Goal: Task Accomplishment & Management: Manage account settings

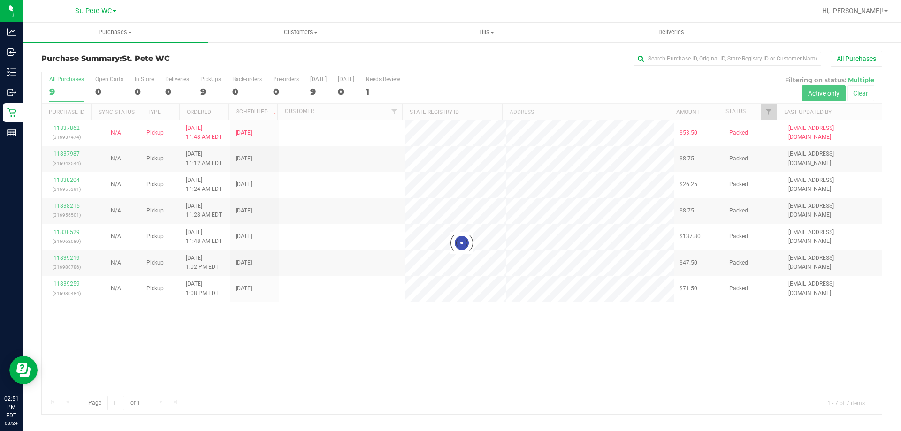
click at [59, 94] on div at bounding box center [462, 243] width 840 height 342
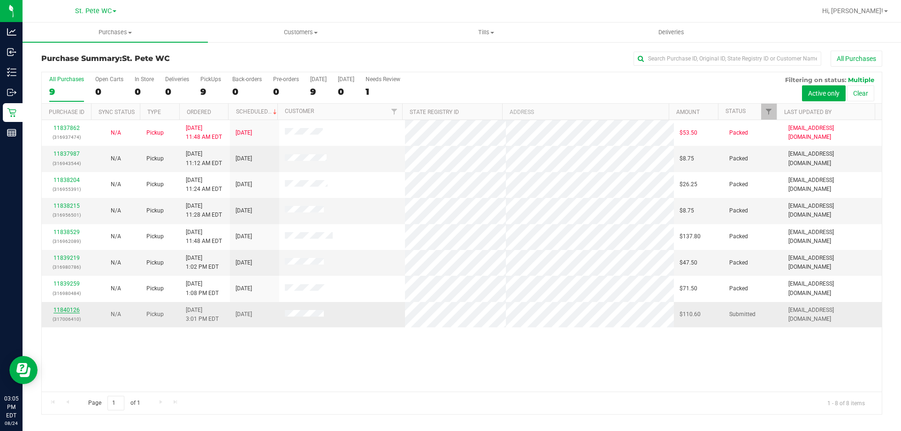
click at [74, 313] on link "11840126" at bounding box center [67, 310] width 26 height 7
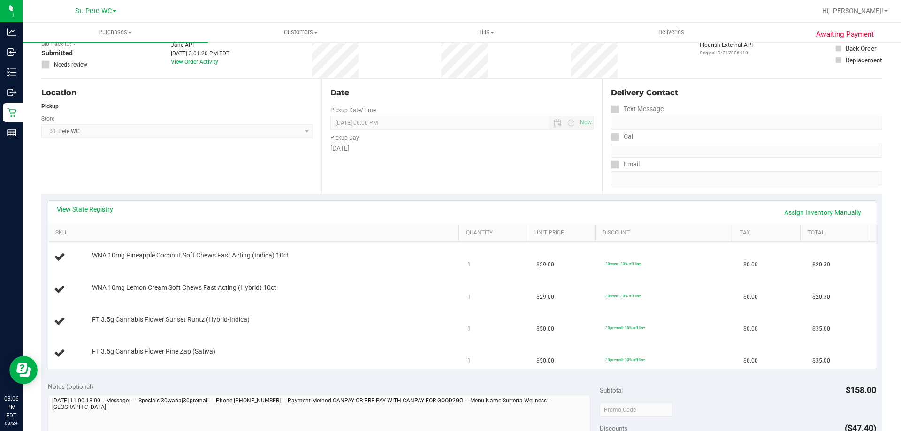
scroll to position [106, 0]
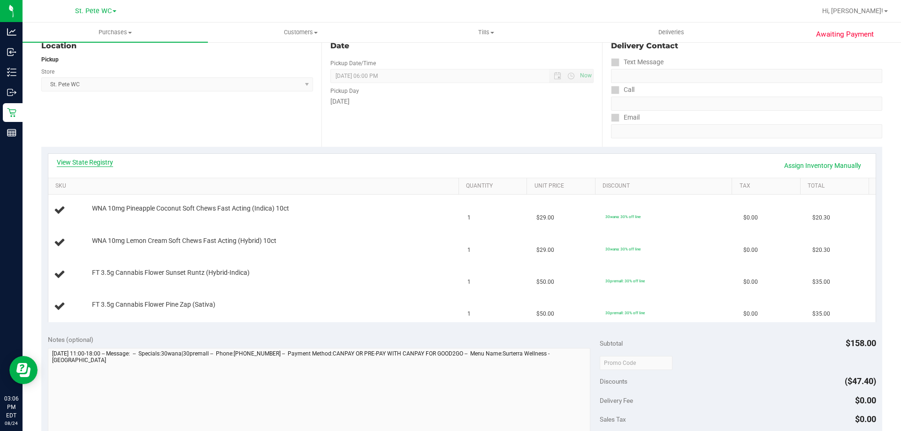
click at [95, 159] on link "View State Registry" at bounding box center [85, 162] width 56 height 9
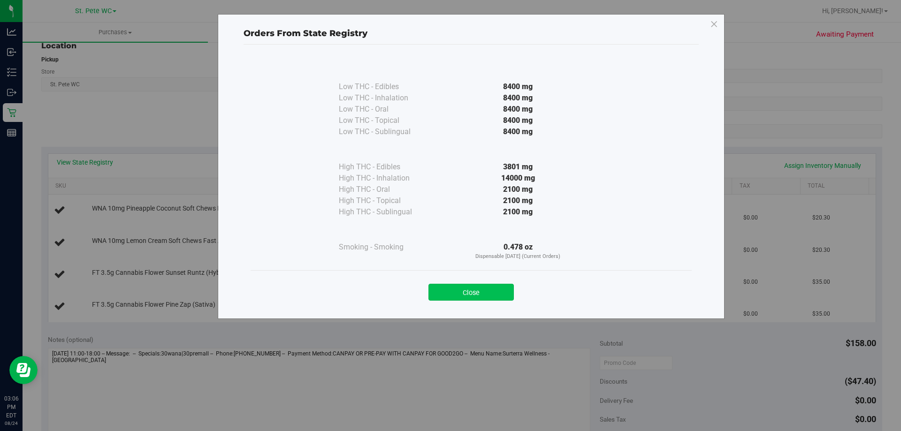
click at [482, 288] on button "Close" at bounding box center [471, 292] width 85 height 17
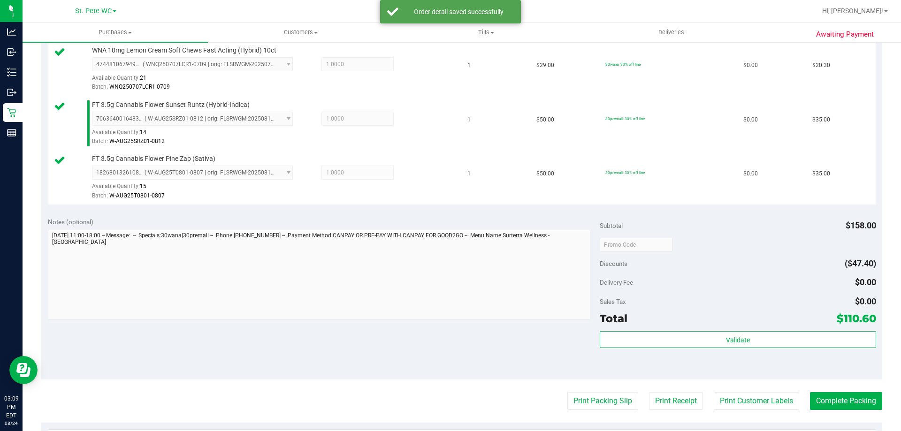
scroll to position [362, 0]
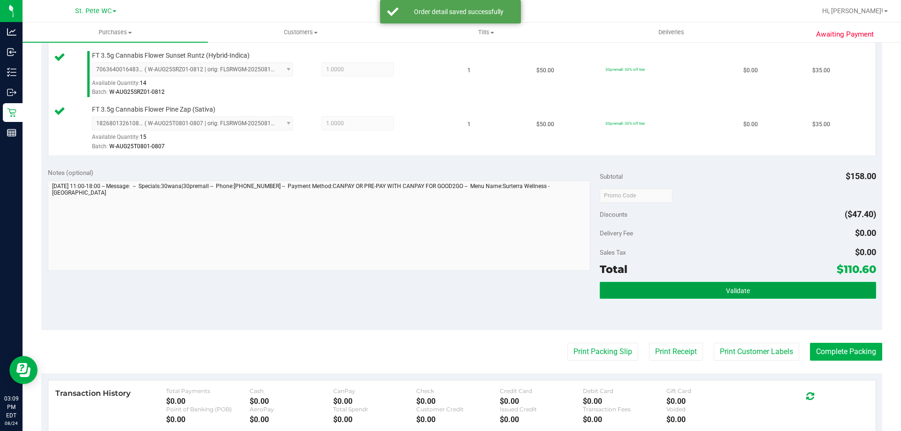
click at [759, 295] on button "Validate" at bounding box center [738, 290] width 276 height 17
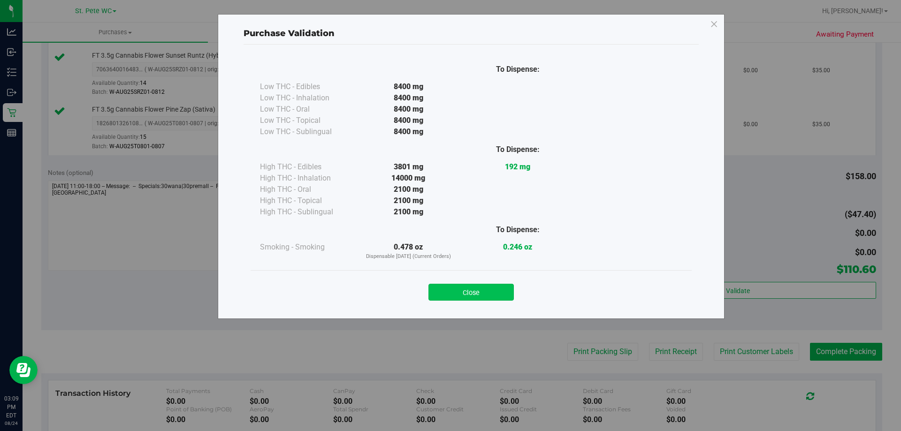
click at [491, 285] on button "Close" at bounding box center [471, 292] width 85 height 17
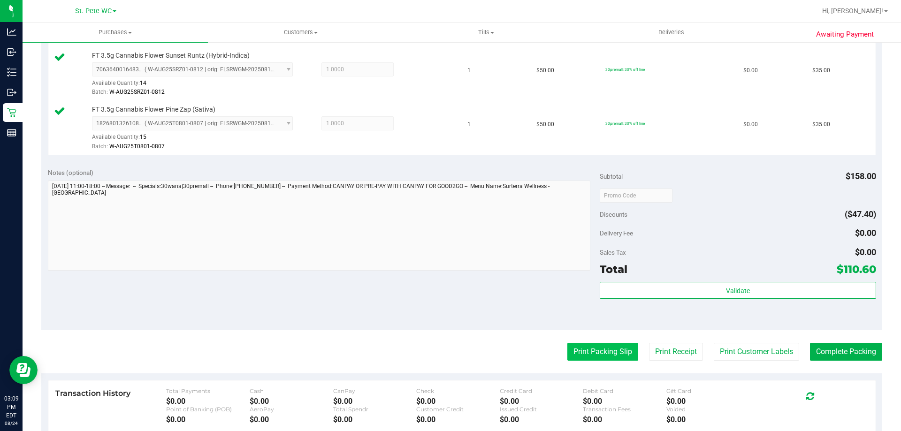
click at [610, 353] on button "Print Packing Slip" at bounding box center [602, 352] width 71 height 18
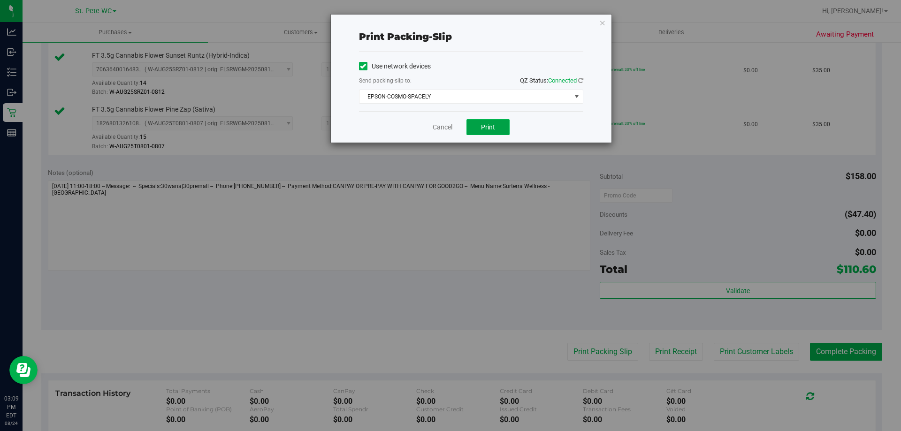
click at [490, 129] on span "Print" at bounding box center [488, 127] width 14 height 8
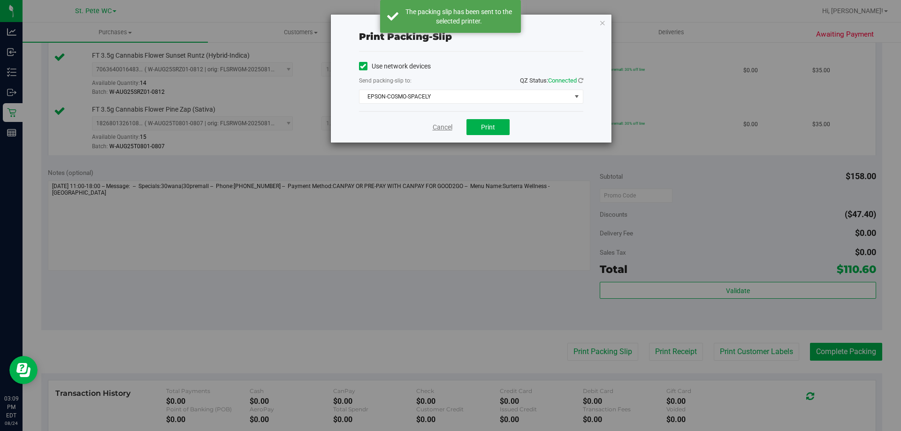
click at [436, 130] on link "Cancel" at bounding box center [443, 127] width 20 height 10
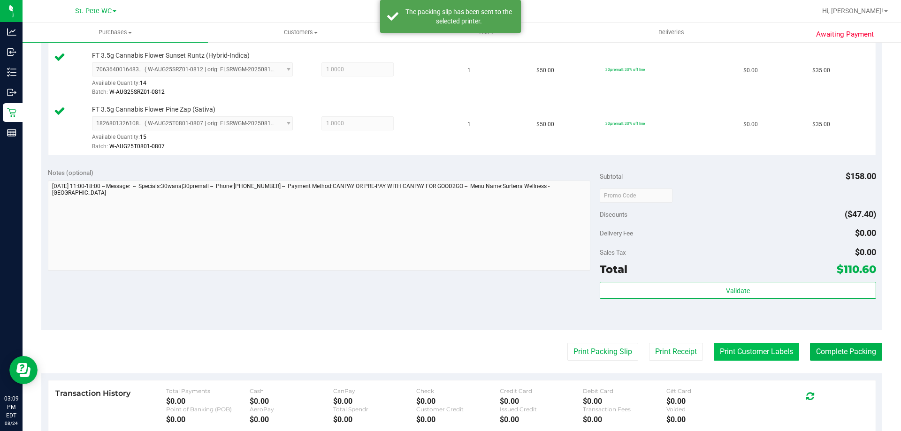
click at [762, 357] on button "Print Customer Labels" at bounding box center [756, 352] width 85 height 18
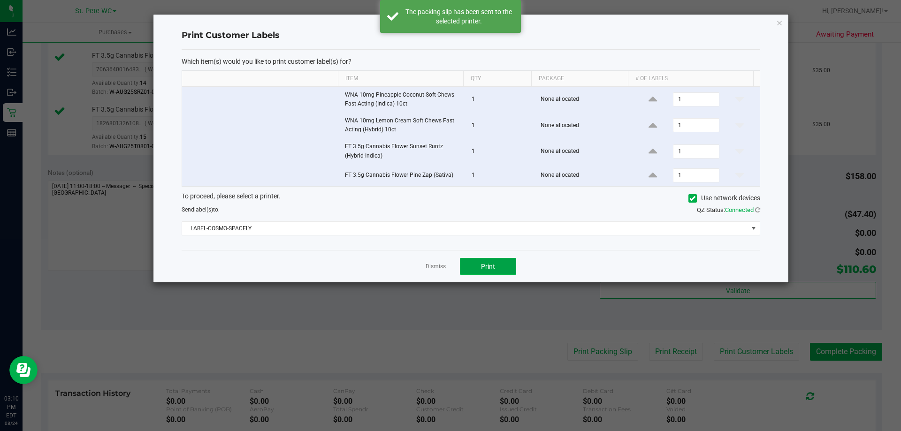
click at [486, 267] on span "Print" at bounding box center [488, 267] width 14 height 8
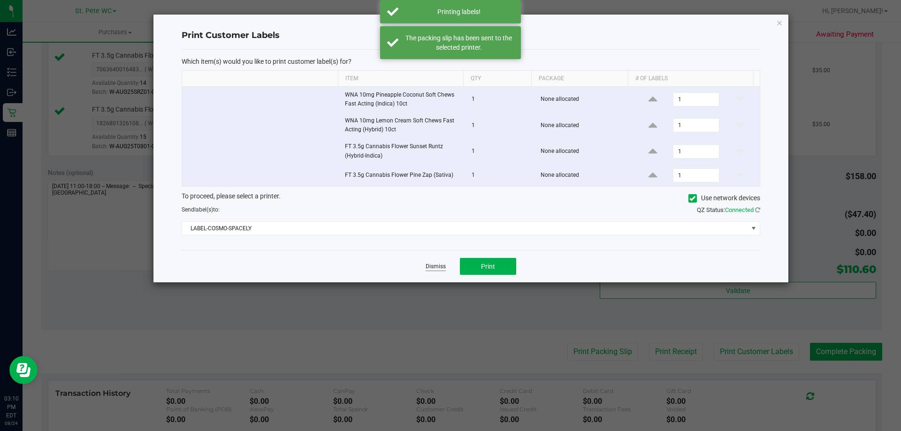
click at [432, 268] on link "Dismiss" at bounding box center [436, 267] width 20 height 8
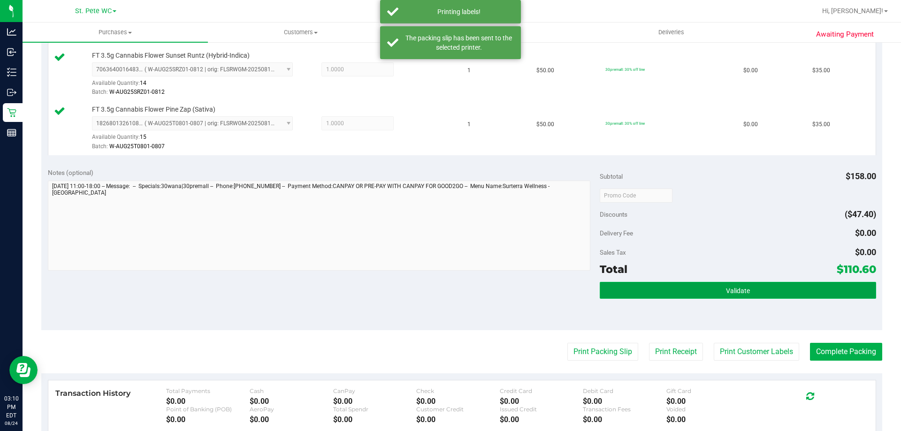
click at [811, 282] on button "Validate" at bounding box center [738, 290] width 276 height 17
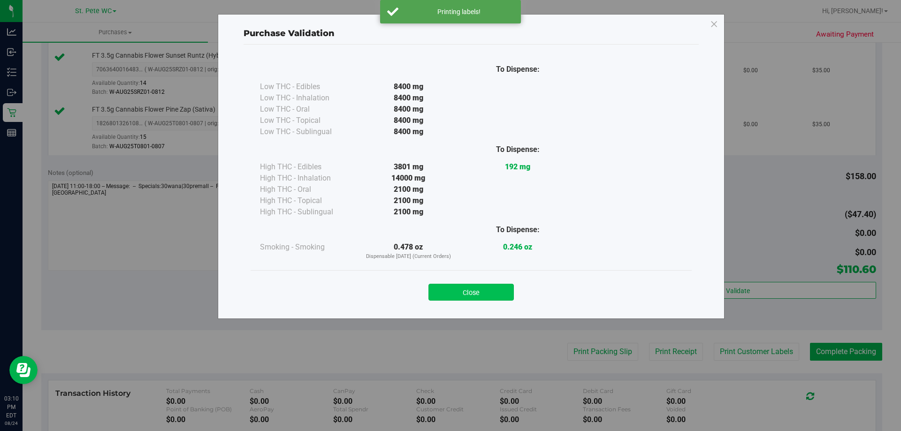
click at [475, 299] on button "Close" at bounding box center [471, 292] width 85 height 17
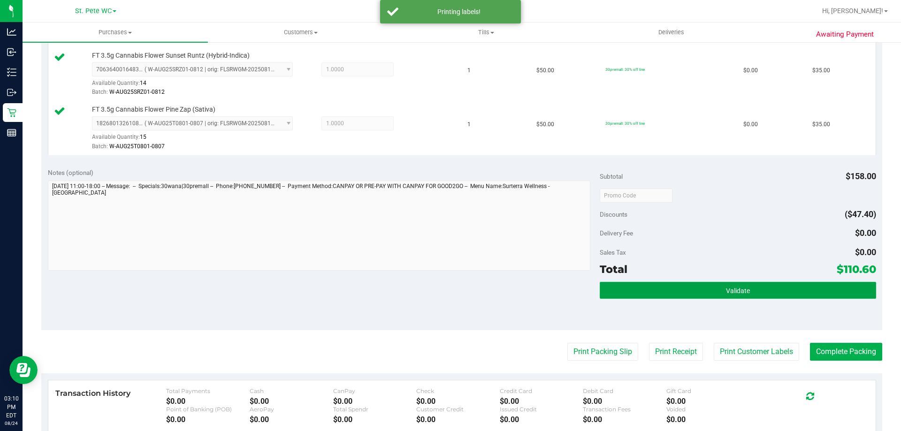
click at [831, 291] on button "Validate" at bounding box center [738, 290] width 276 height 17
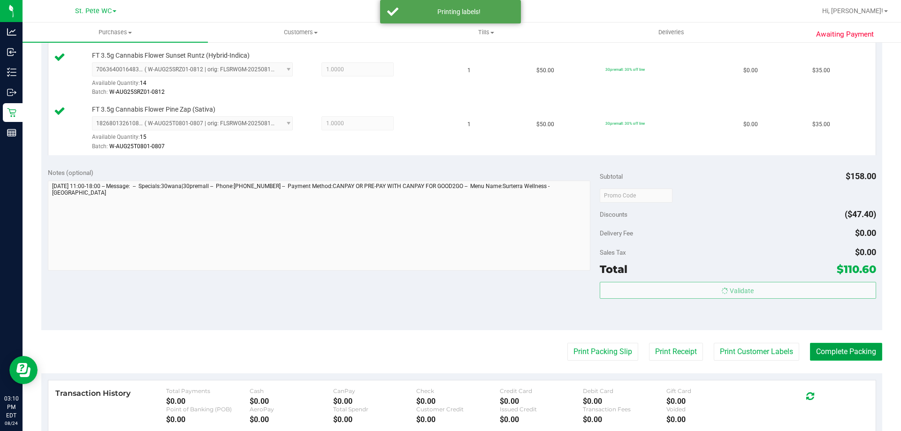
click at [853, 352] on button "Complete Packing" at bounding box center [846, 352] width 72 height 18
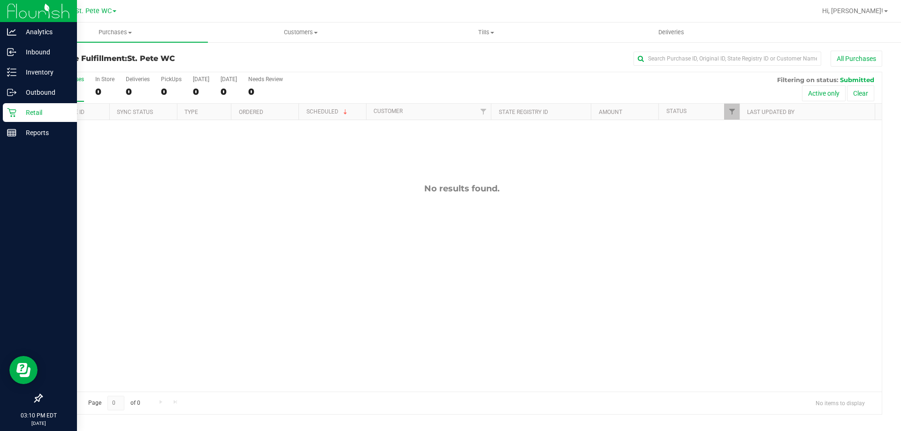
click at [19, 112] on p "Retail" at bounding box center [44, 112] width 56 height 11
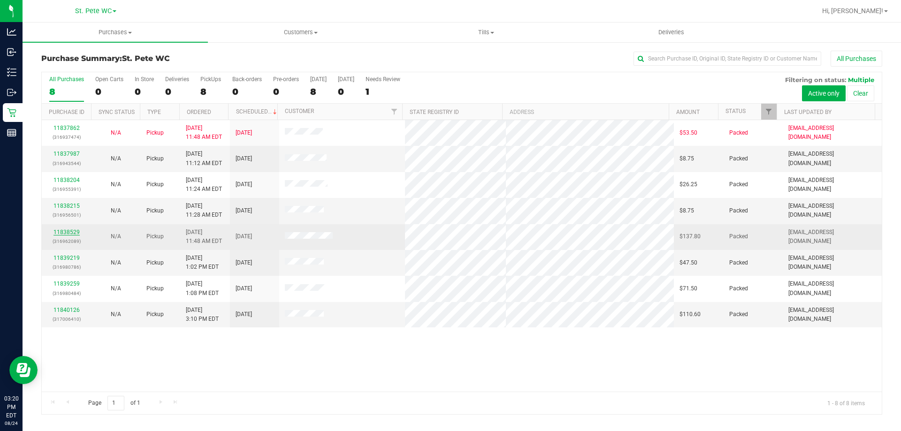
click at [68, 231] on link "11838529" at bounding box center [67, 232] width 26 height 7
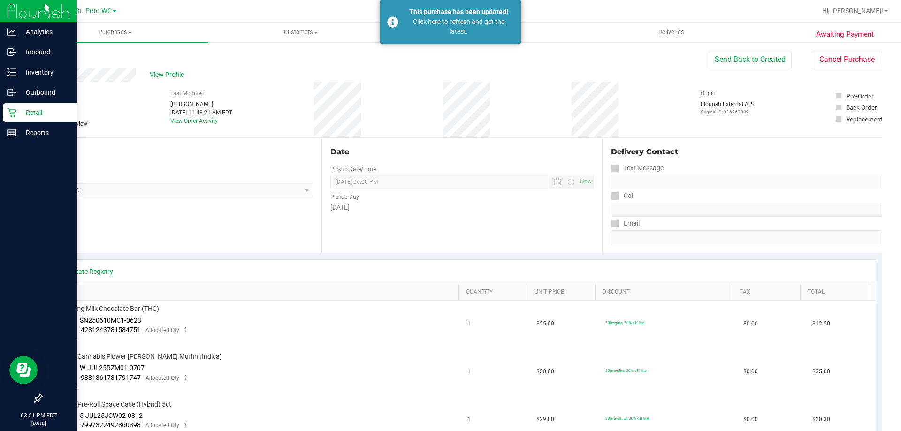
click at [24, 120] on div "Retail" at bounding box center [40, 112] width 74 height 19
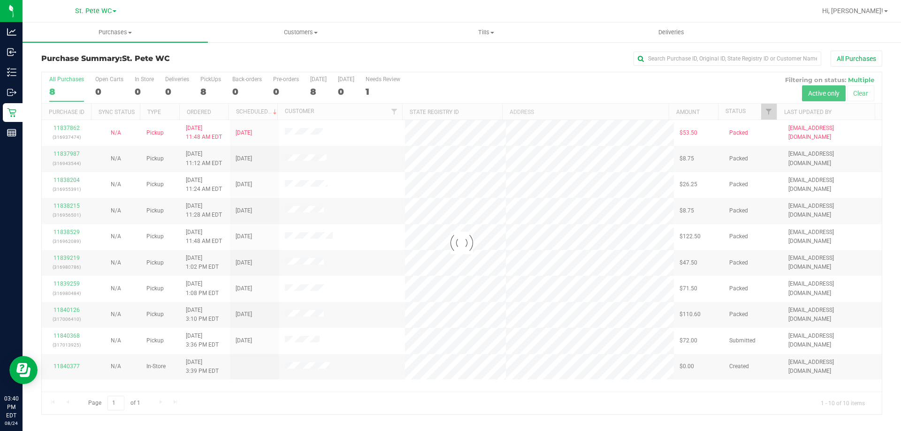
click at [311, 362] on div at bounding box center [462, 243] width 840 height 342
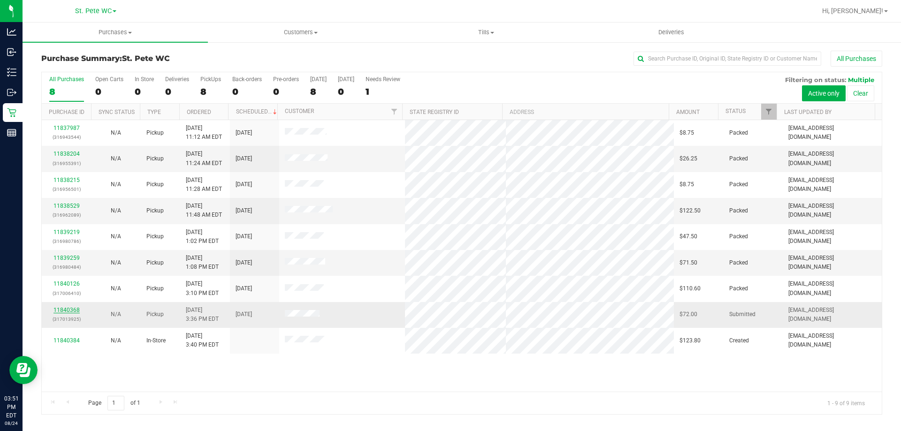
click at [59, 307] on link "11840368" at bounding box center [67, 310] width 26 height 7
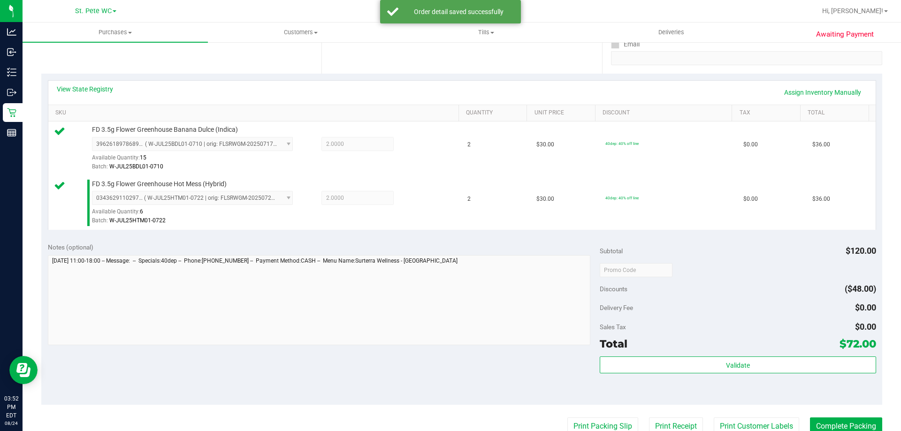
scroll to position [230, 0]
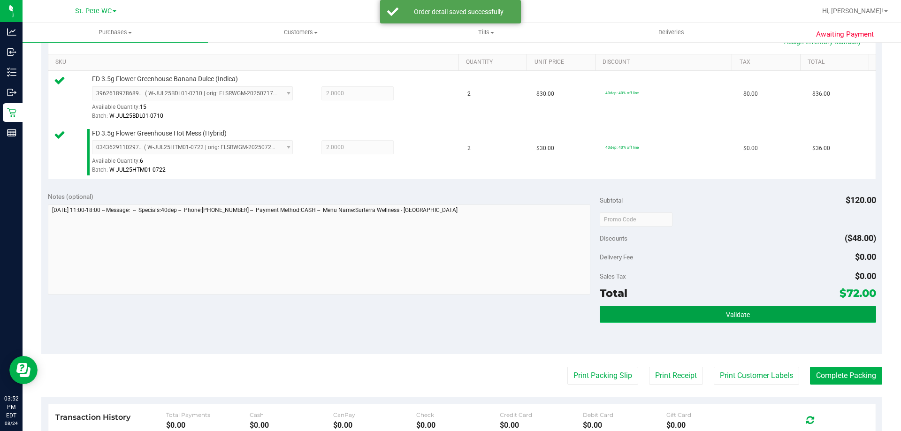
click at [757, 307] on button "Validate" at bounding box center [738, 314] width 276 height 17
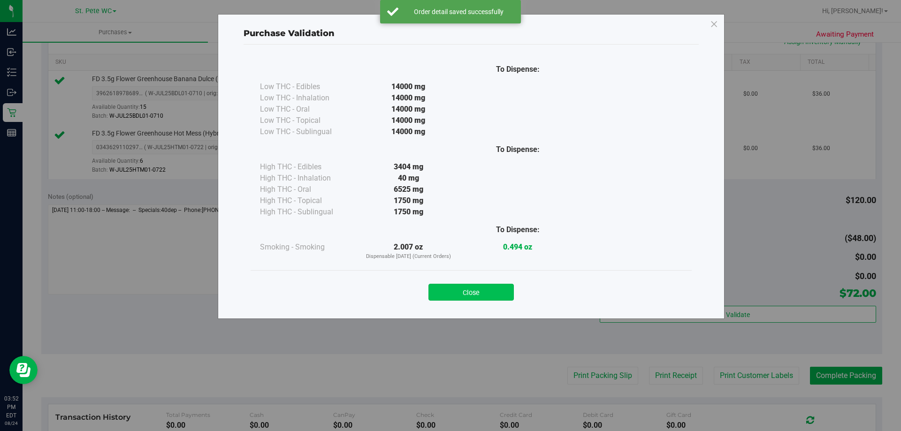
click at [495, 292] on button "Close" at bounding box center [471, 292] width 85 height 17
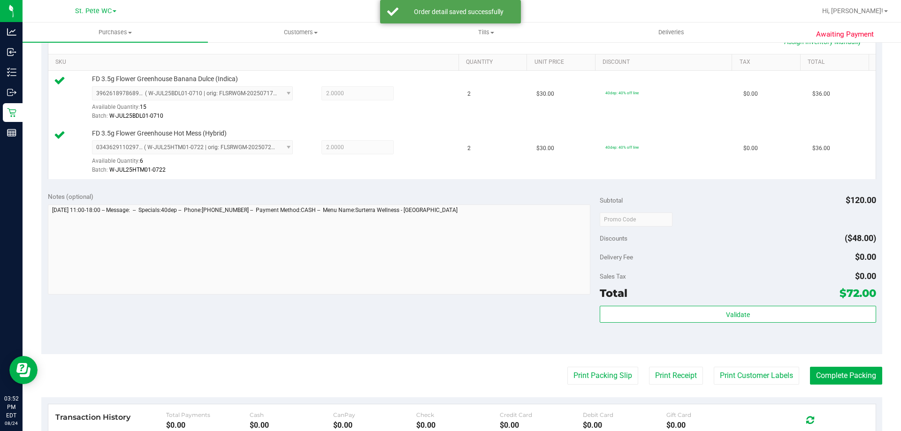
click at [605, 393] on purchase-details "Back Edit Purchase Cancel Purchase View Profile # 11840368 BioTrack ID: - Submi…" at bounding box center [461, 197] width 841 height 752
click at [597, 367] on button "Print Packing Slip" at bounding box center [602, 376] width 71 height 18
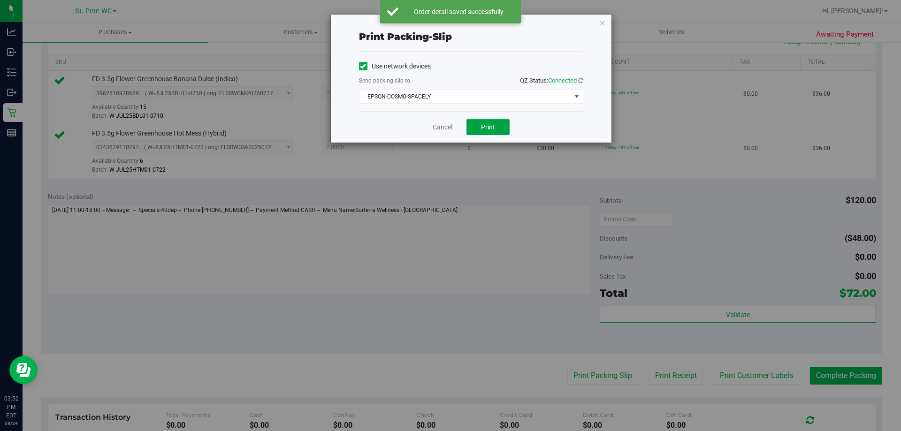
click at [490, 133] on button "Print" at bounding box center [488, 127] width 43 height 16
click at [437, 123] on link "Cancel" at bounding box center [443, 127] width 20 height 10
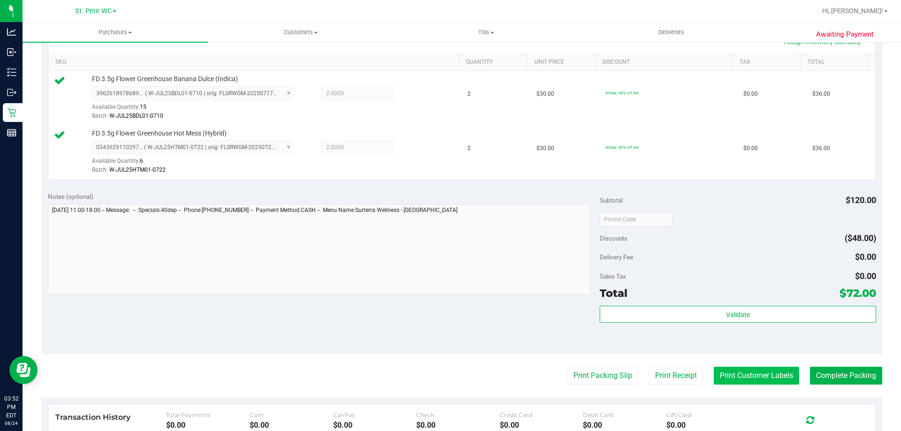
click at [755, 368] on button "Print Customer Labels" at bounding box center [756, 376] width 85 height 18
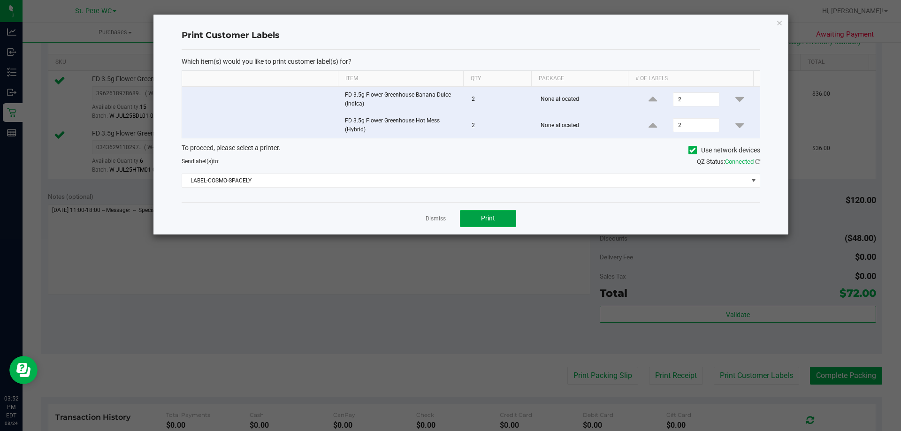
click at [498, 225] on button "Print" at bounding box center [488, 218] width 56 height 17
click at [432, 217] on link "Dismiss" at bounding box center [436, 219] width 20 height 8
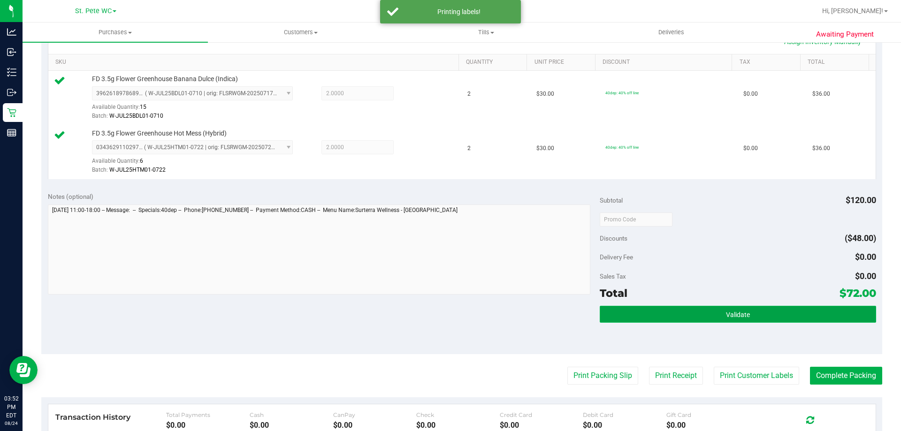
click at [696, 320] on button "Validate" at bounding box center [738, 314] width 276 height 17
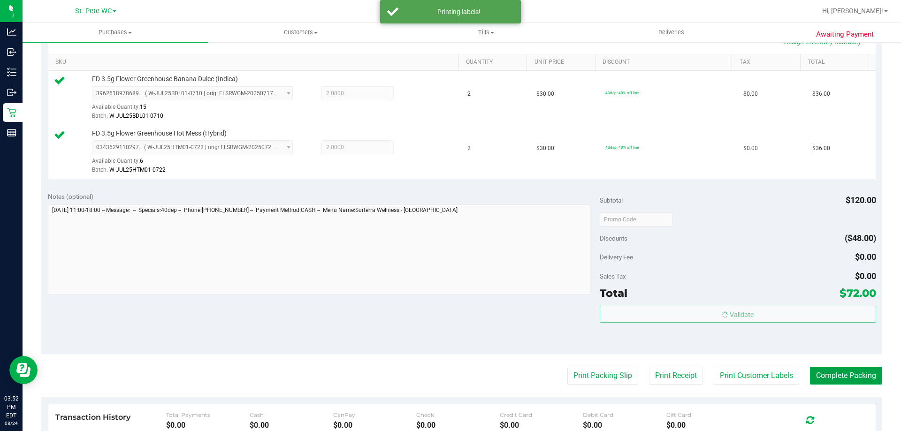
click at [843, 375] on button "Complete Packing" at bounding box center [846, 376] width 72 height 18
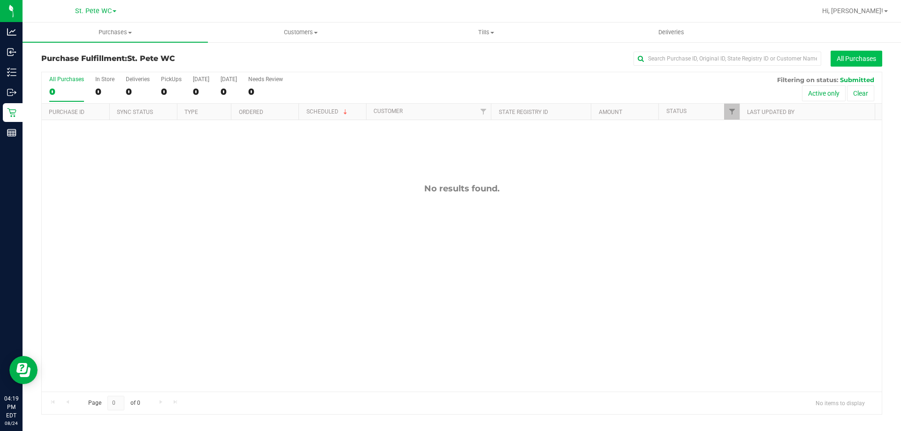
click at [859, 61] on button "All Purchases" at bounding box center [857, 59] width 52 height 16
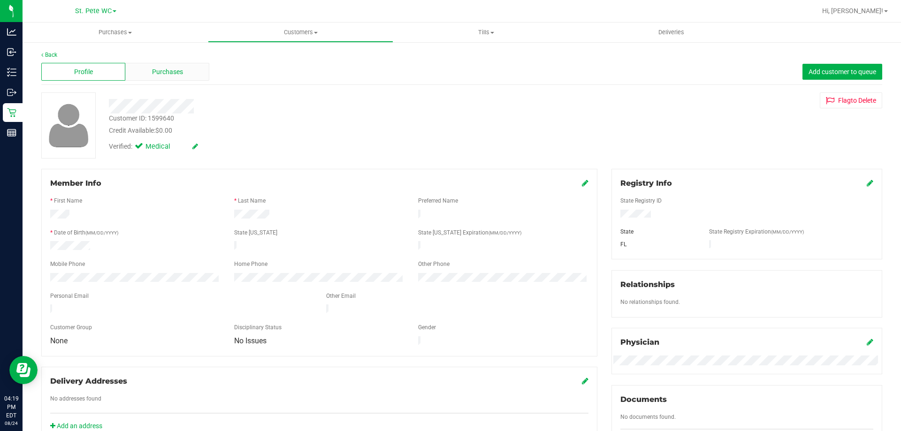
click at [152, 67] on span "Purchases" at bounding box center [167, 72] width 31 height 10
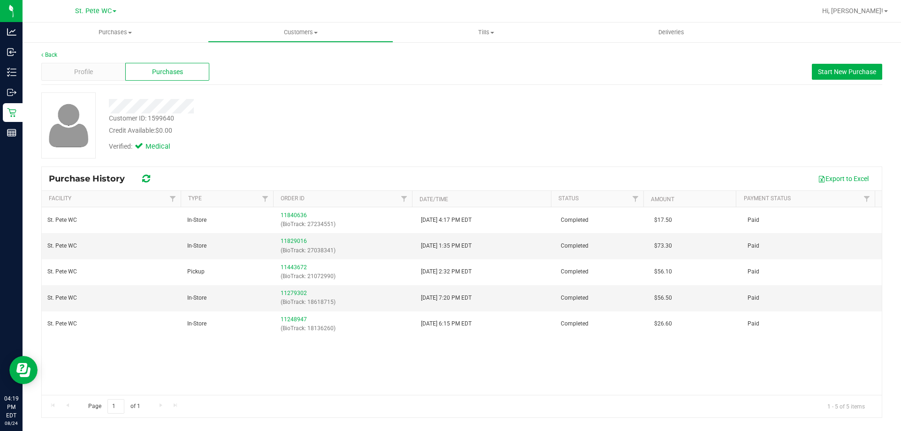
click at [109, 81] on div "Profile Purchases Start New Purchase" at bounding box center [461, 72] width 841 height 26
click at [106, 77] on div "Profile" at bounding box center [83, 72] width 84 height 18
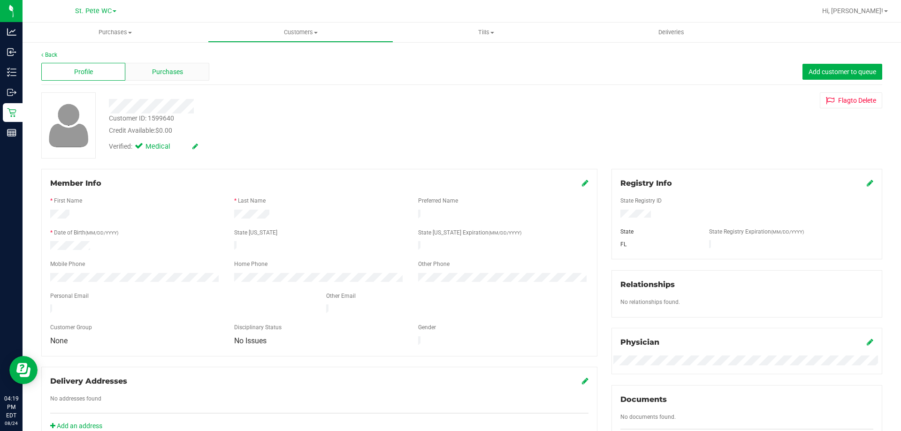
click at [174, 67] on span "Purchases" at bounding box center [167, 72] width 31 height 10
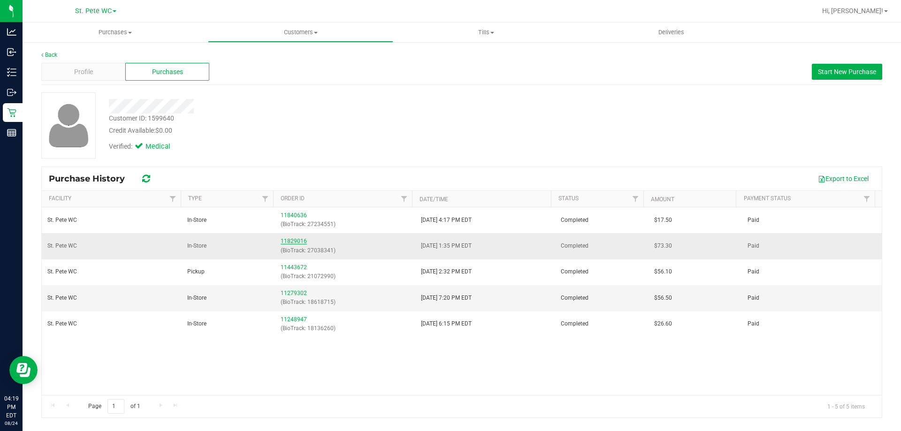
click at [298, 242] on link "11829016" at bounding box center [294, 241] width 26 height 7
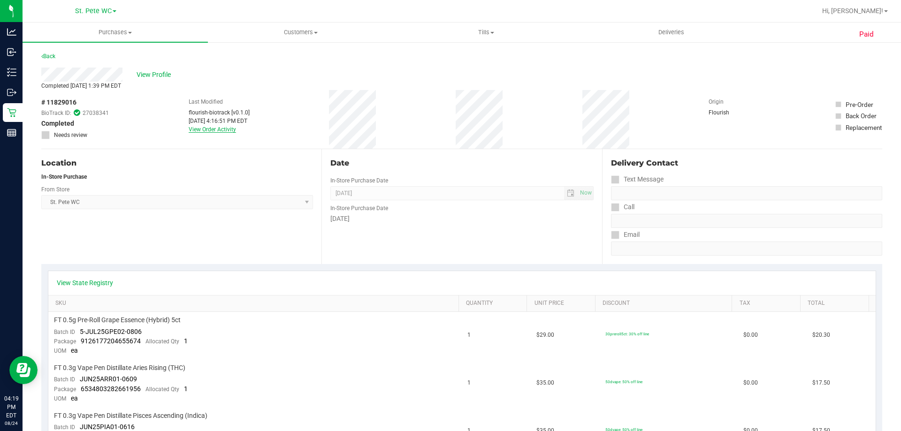
click at [209, 129] on link "View Order Activity" at bounding box center [212, 129] width 47 height 7
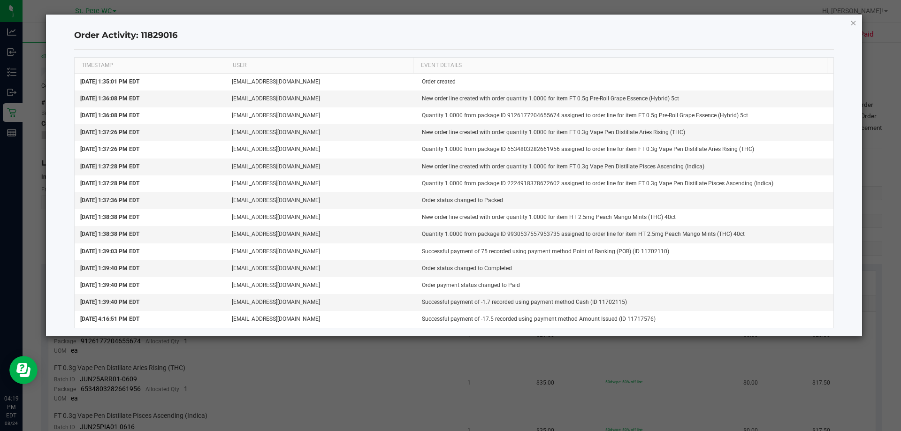
click at [853, 21] on icon "button" at bounding box center [853, 22] width 7 height 11
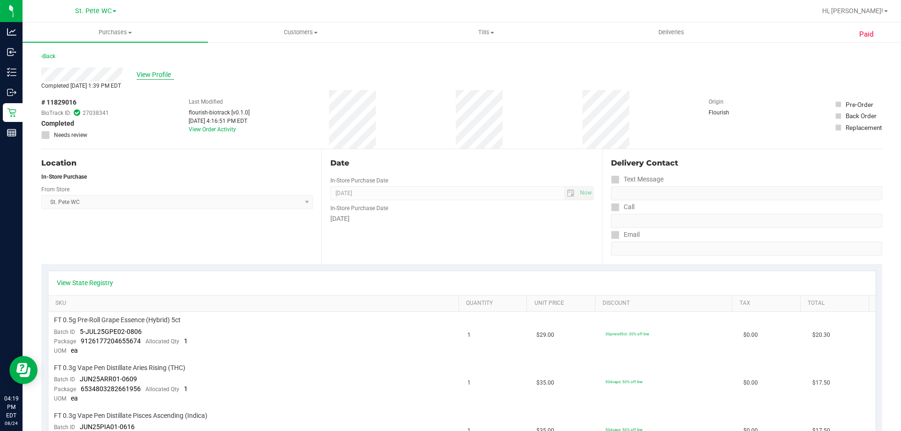
click at [150, 73] on span "View Profile" at bounding box center [156, 75] width 38 height 10
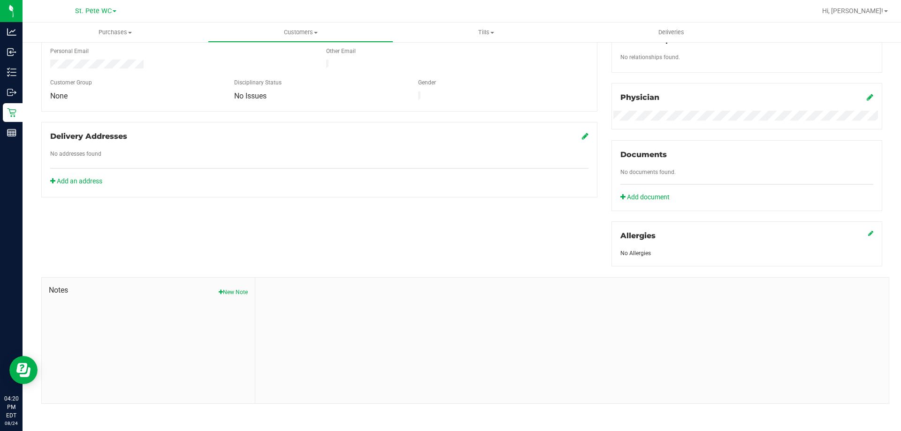
scroll to position [247, 0]
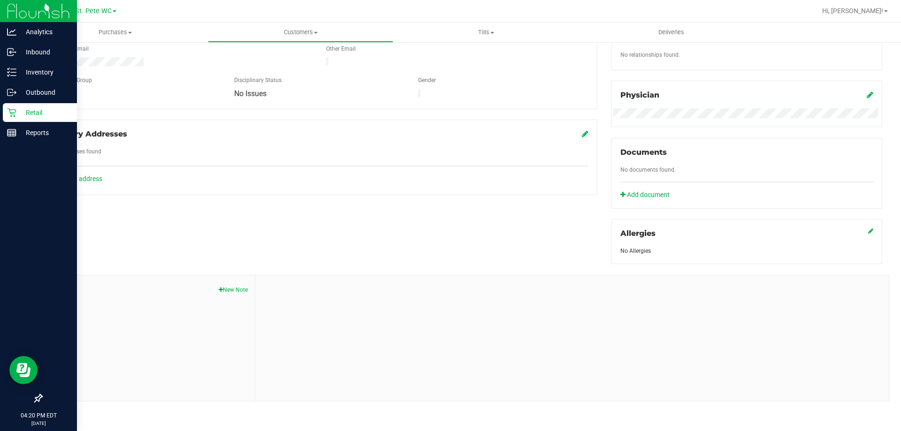
click at [15, 114] on icon at bounding box center [11, 112] width 9 height 9
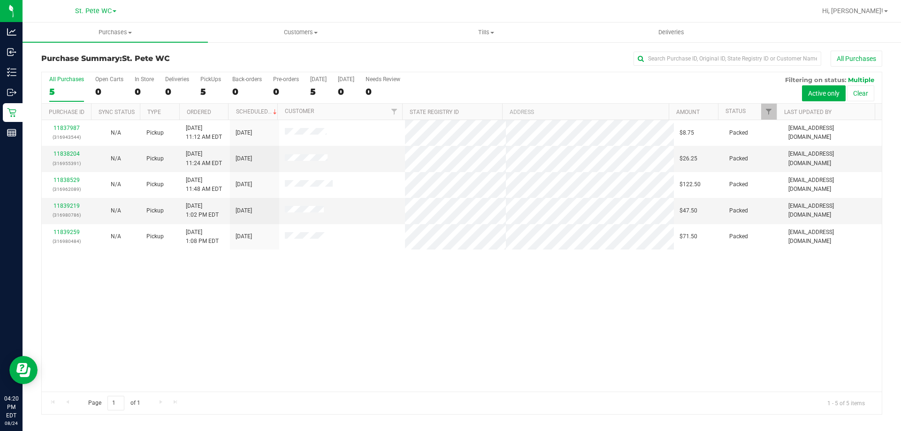
click at [514, 297] on div "11837987 (316943544) N/A Pickup [DATE] 11:12 AM EDT 8/24/2025 $8.75 Packed [EMA…" at bounding box center [462, 256] width 840 height 272
click at [219, 330] on div "11837987 (316943544) N/A Pickup [DATE] 11:12 AM EDT 8/24/2025 $8.75 Packed [EMA…" at bounding box center [462, 256] width 840 height 272
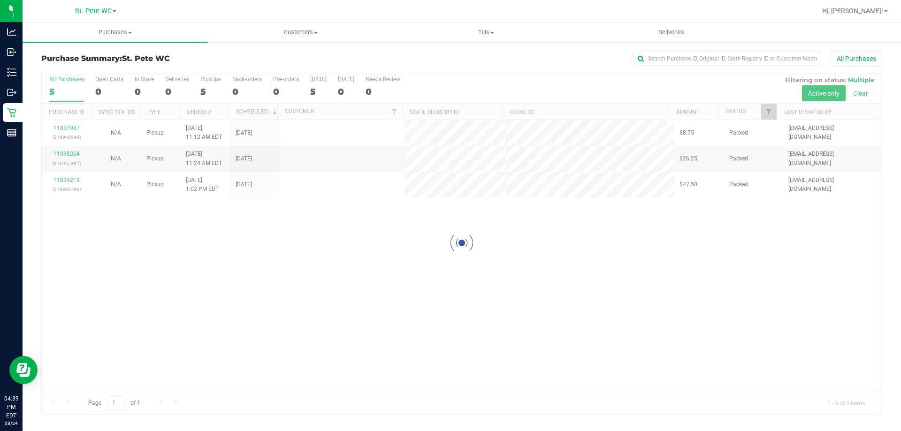
click at [513, 248] on div at bounding box center [462, 243] width 840 height 342
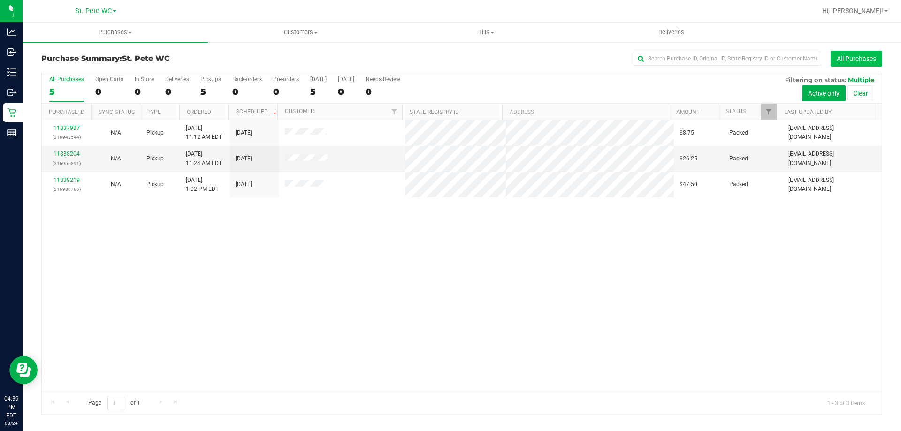
click at [866, 54] on button "All Purchases" at bounding box center [857, 59] width 52 height 16
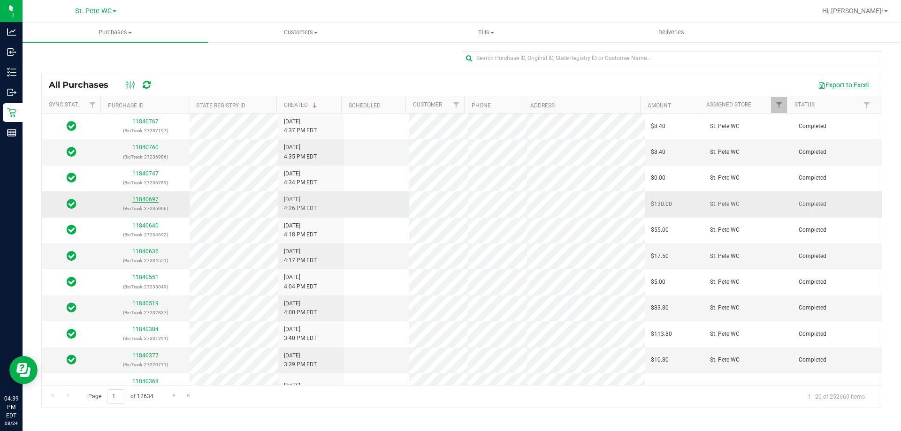
click at [151, 199] on link "11840697" at bounding box center [145, 199] width 26 height 7
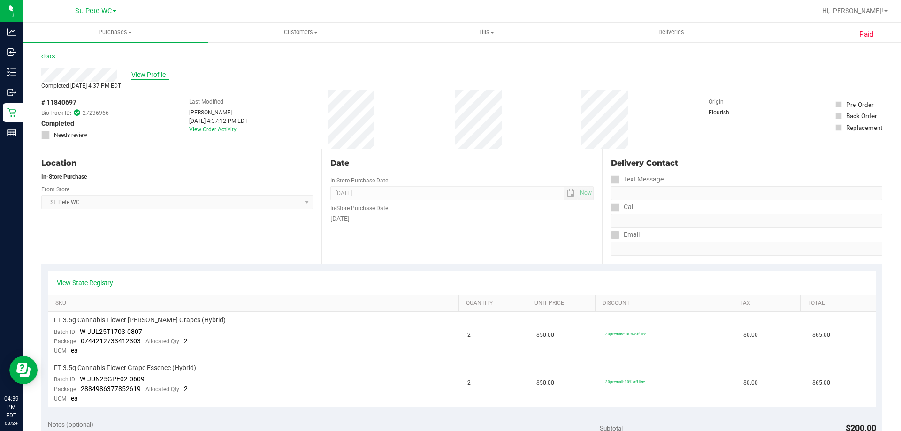
click at [143, 75] on span "View Profile" at bounding box center [150, 75] width 38 height 10
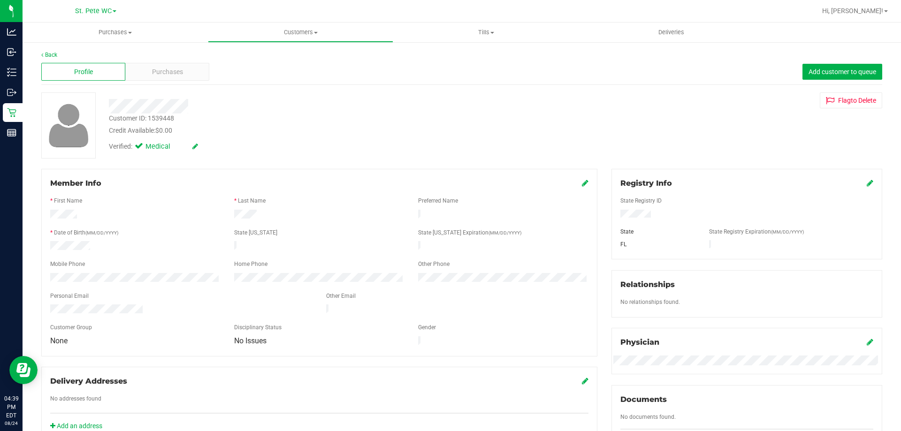
click at [143, 75] on div "Purchases" at bounding box center [167, 72] width 84 height 18
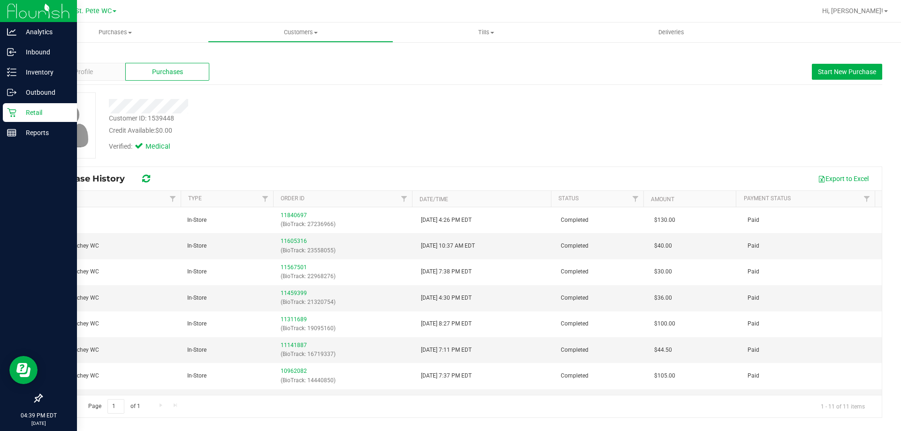
click at [6, 108] on div "Retail" at bounding box center [40, 112] width 74 height 19
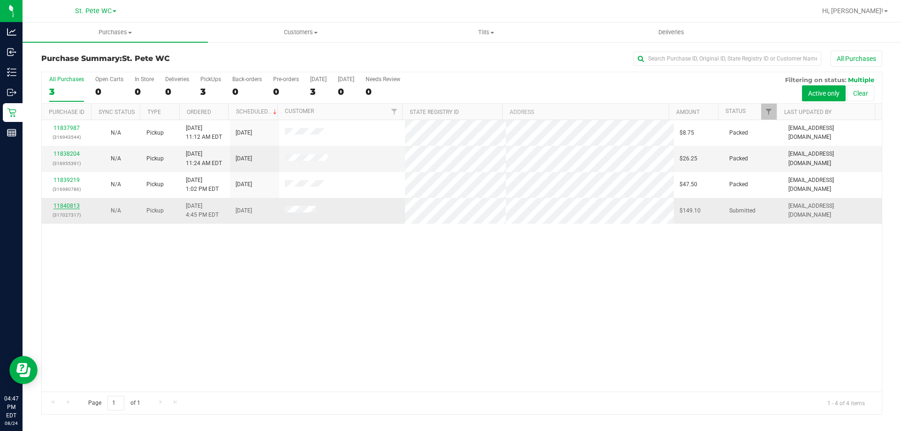
click at [70, 207] on link "11840813" at bounding box center [67, 206] width 26 height 7
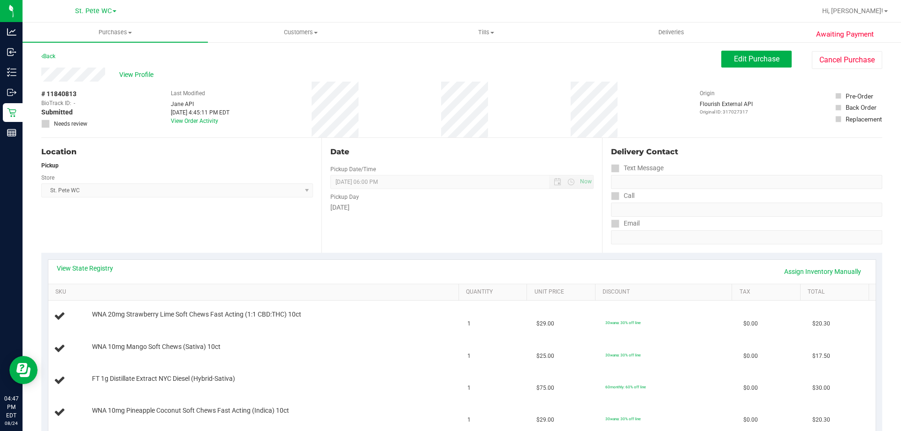
click at [153, 67] on div "Back Edit Purchase Cancel Purchase" at bounding box center [461, 59] width 841 height 17
click at [153, 73] on span "View Profile" at bounding box center [138, 75] width 38 height 10
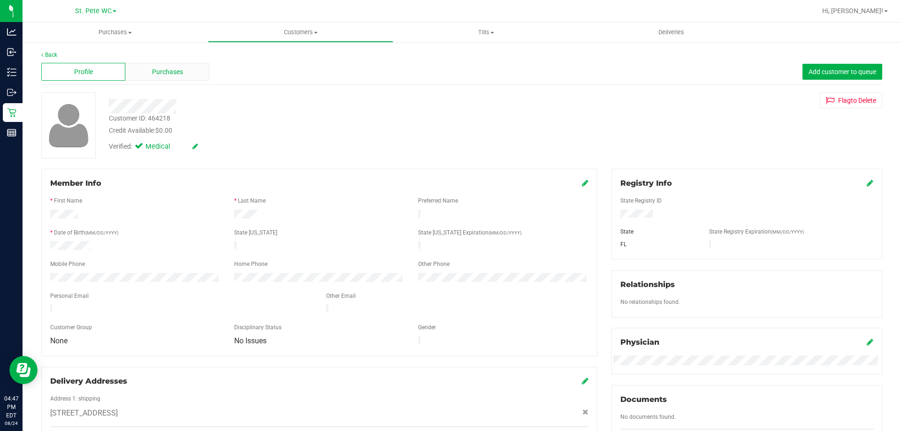
click at [180, 73] on span "Purchases" at bounding box center [167, 72] width 31 height 10
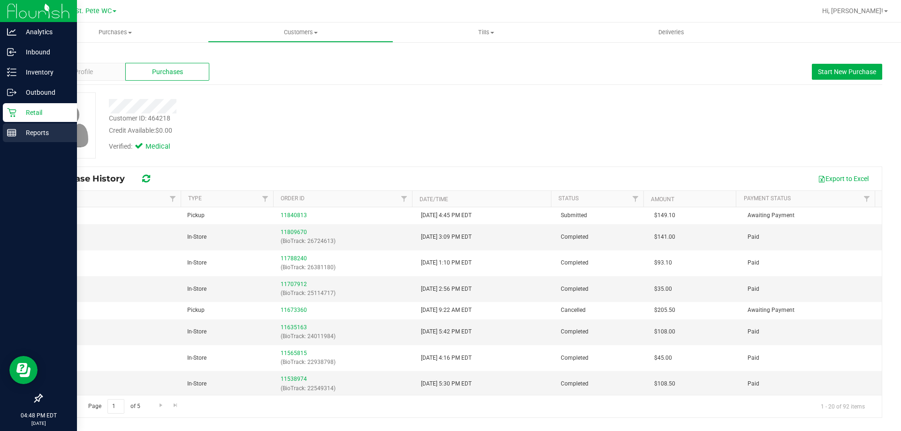
click at [10, 134] on line at bounding box center [10, 133] width 0 height 5
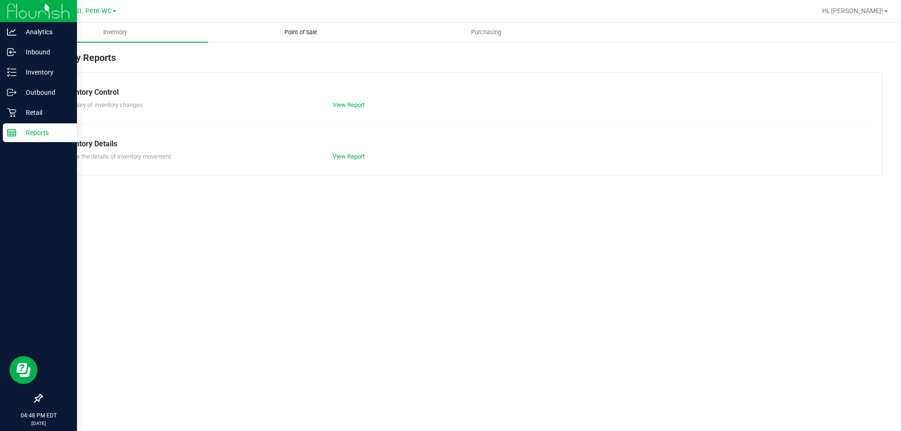
click at [303, 35] on span "Point of Sale" at bounding box center [301, 32] width 58 height 8
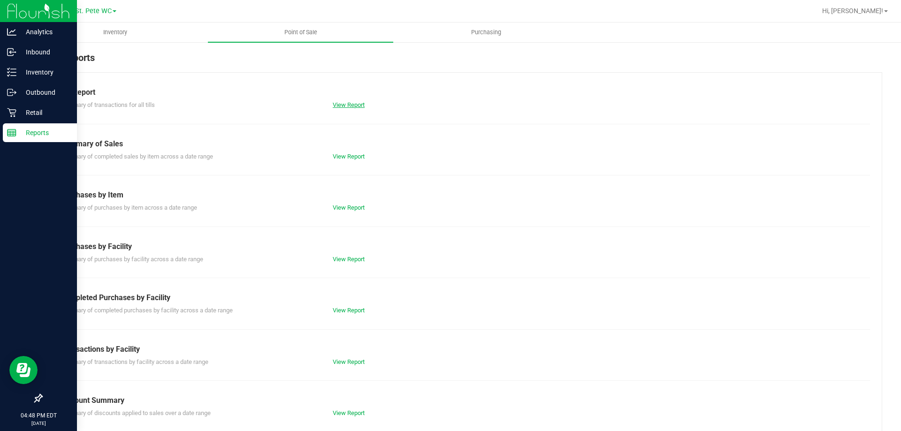
click at [354, 104] on link "View Report" at bounding box center [349, 104] width 32 height 7
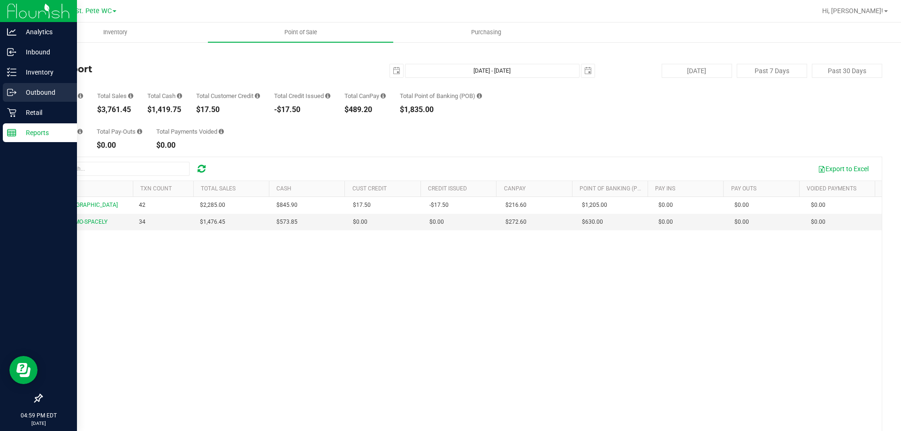
click at [29, 102] on link "Outbound" at bounding box center [38, 93] width 77 height 20
click at [29, 109] on p "Retail" at bounding box center [44, 112] width 56 height 11
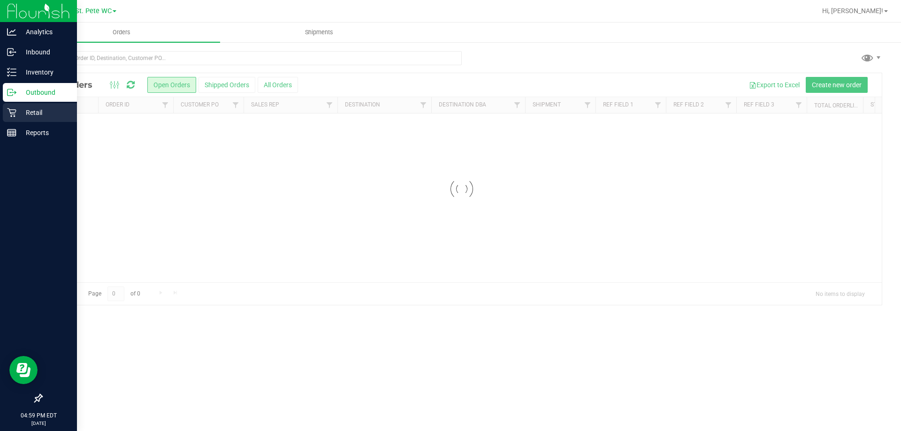
click at [22, 113] on p "Retail" at bounding box center [44, 112] width 56 height 11
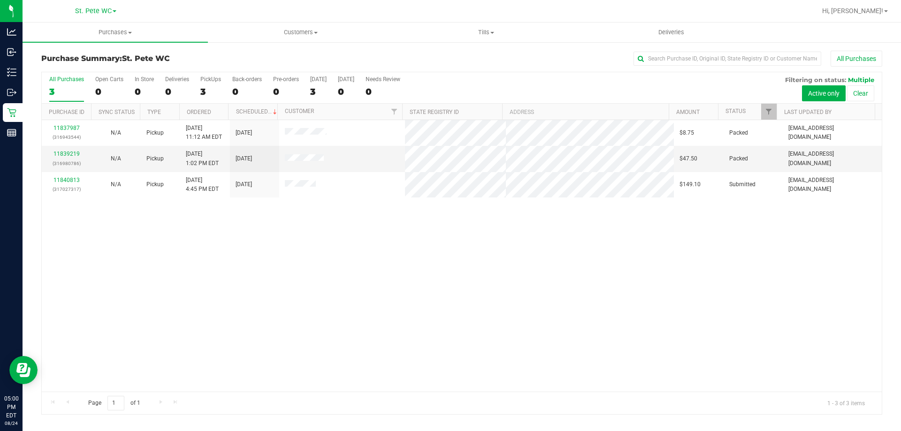
click at [608, 293] on div "11837987 (316943544) N/A Pickup [DATE] 11:12 AM EDT 8/24/2025 $8.75 Packed [EMA…" at bounding box center [462, 256] width 840 height 272
click at [427, 273] on div "11837987 (316943544) N/A Pickup [DATE] 11:12 AM EDT 8/24/2025 $8.75 Packed [EMA…" at bounding box center [462, 256] width 840 height 272
click at [346, 315] on div "11837987 (316943544) N/A Pickup [DATE] 11:12 AM EDT 8/24/2025 $8.75 Packed [EMA…" at bounding box center [462, 256] width 840 height 272
click at [496, 281] on div at bounding box center [462, 243] width 840 height 342
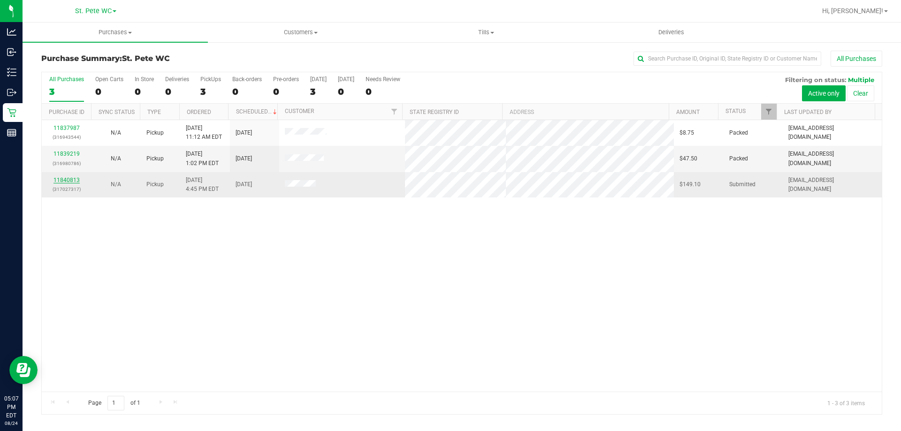
click at [71, 182] on link "11840813" at bounding box center [67, 180] width 26 height 7
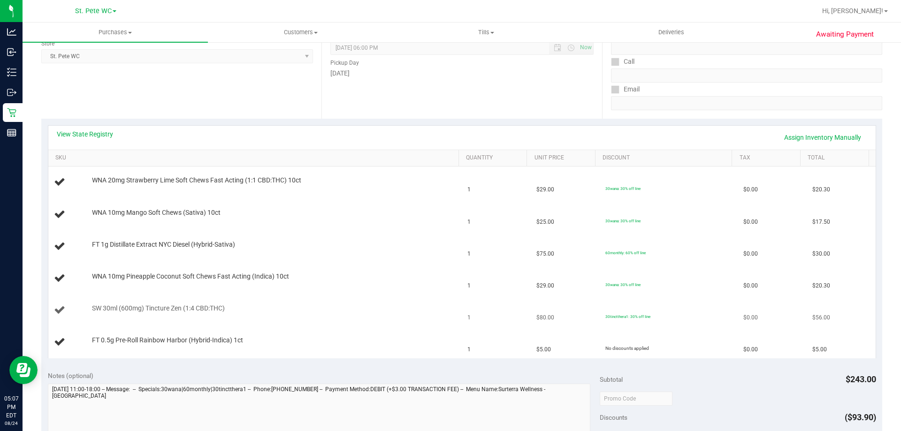
scroll to position [188, 0]
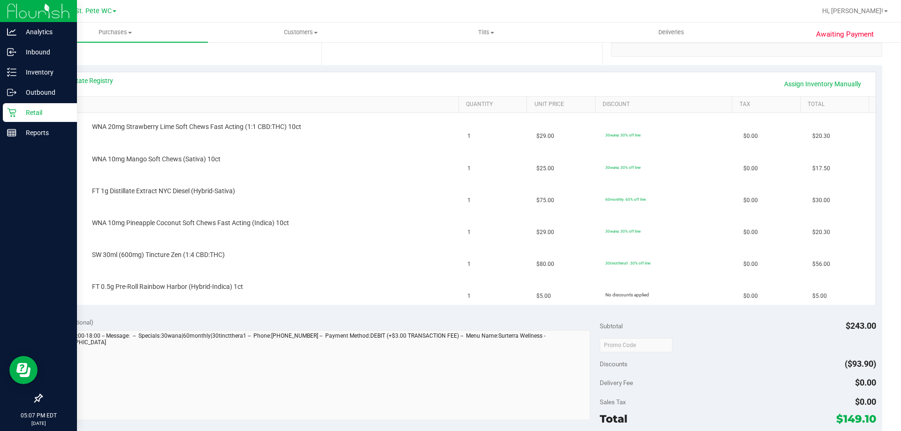
click at [8, 111] on icon at bounding box center [11, 112] width 9 height 9
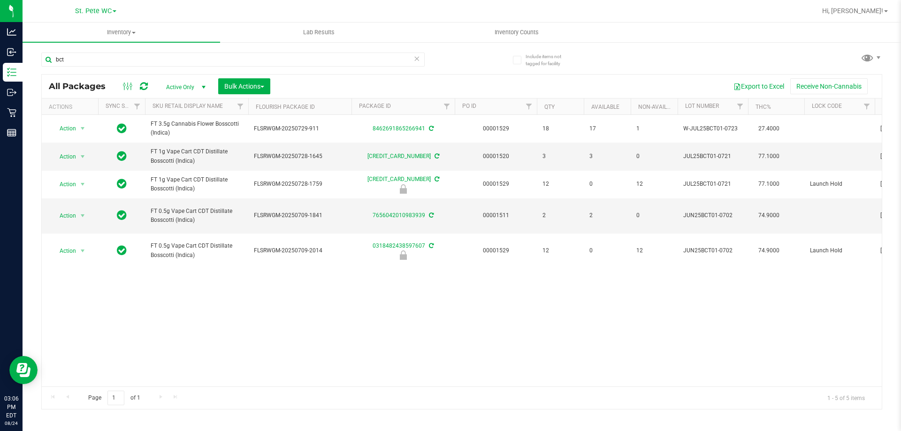
click at [419, 54] on icon at bounding box center [416, 58] width 7 height 11
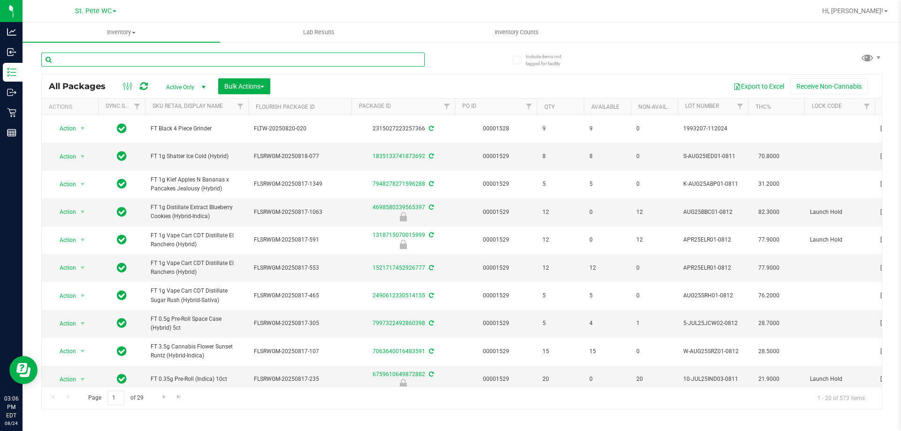
click at [171, 60] on input "text" at bounding box center [232, 60] width 383 height 14
type input "1516"
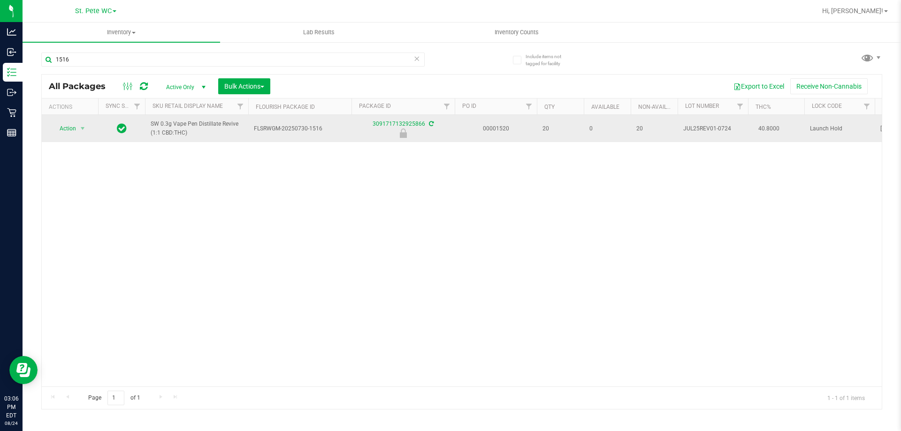
click at [66, 127] on span "Action" at bounding box center [63, 128] width 25 height 13
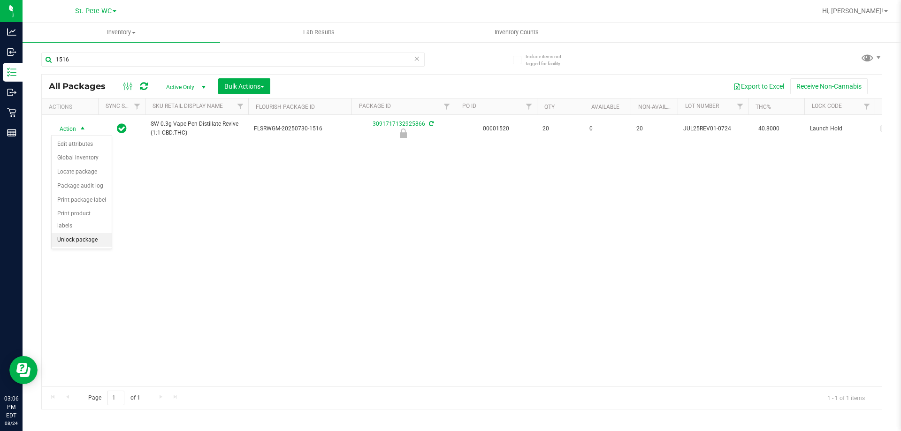
click at [92, 233] on li "Unlock package" at bounding box center [82, 240] width 60 height 14
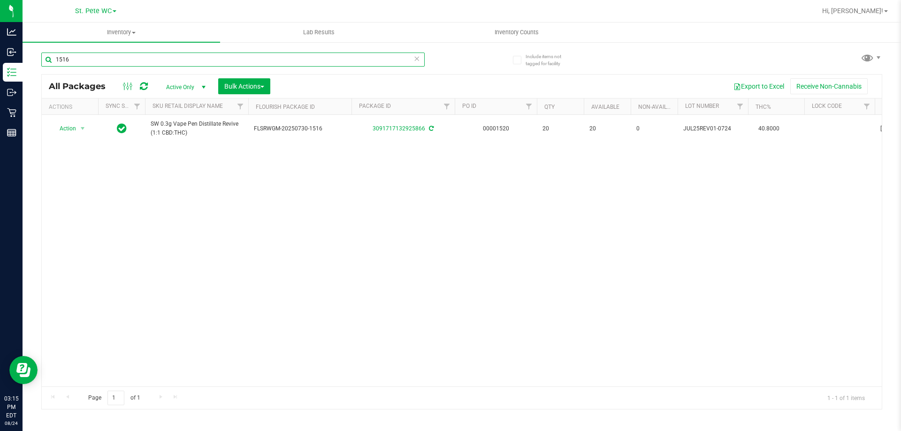
click at [150, 59] on input "1516" at bounding box center [232, 60] width 383 height 14
type input "3003"
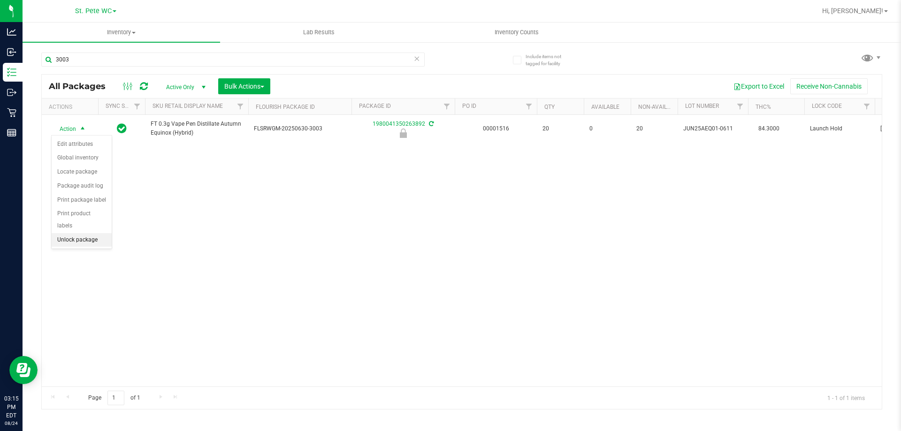
click at [82, 233] on li "Unlock package" at bounding box center [82, 240] width 60 height 14
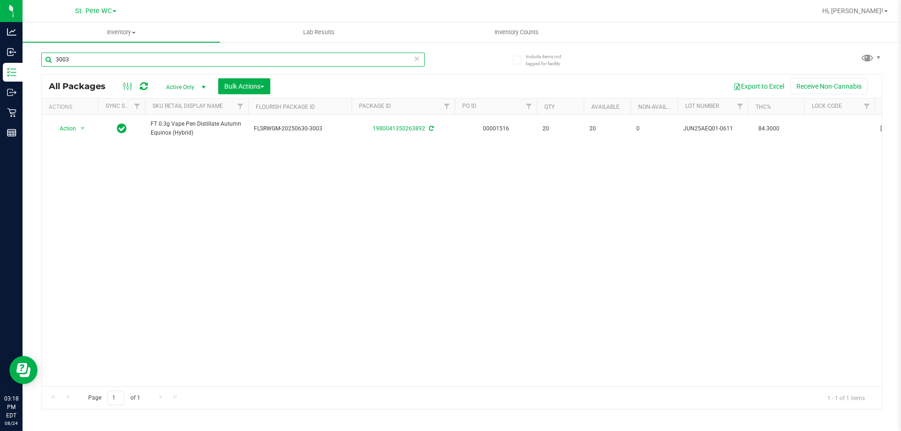
click at [158, 57] on input "3003" at bounding box center [232, 60] width 383 height 14
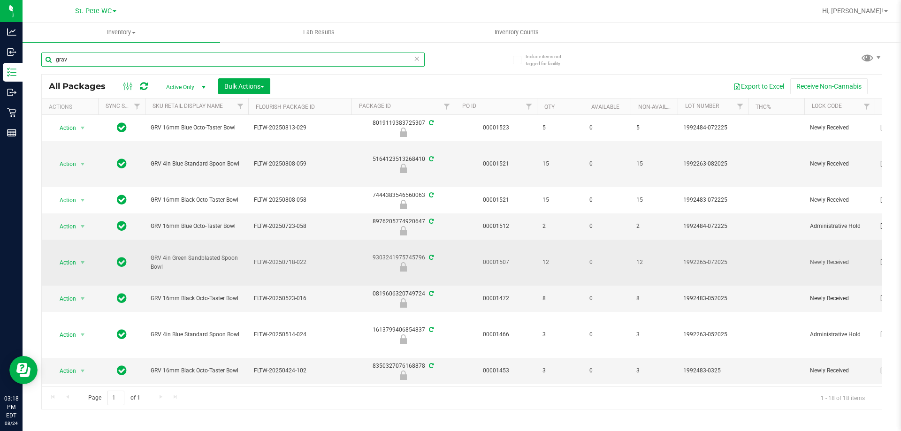
type input "grav"
click at [77, 269] on td "Action Action Edit attributes Global inventory Locate package Package audit log…" at bounding box center [70, 263] width 56 height 46
click at [70, 268] on span "Action" at bounding box center [63, 262] width 25 height 13
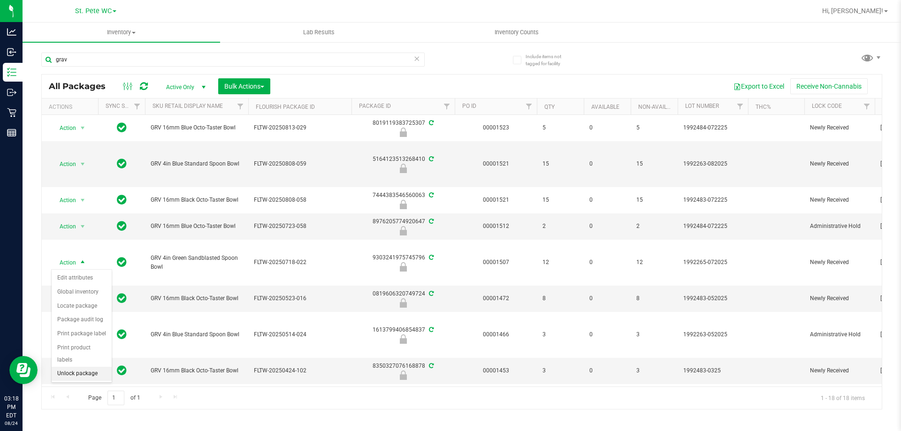
click at [101, 367] on li "Unlock package" at bounding box center [82, 374] width 60 height 14
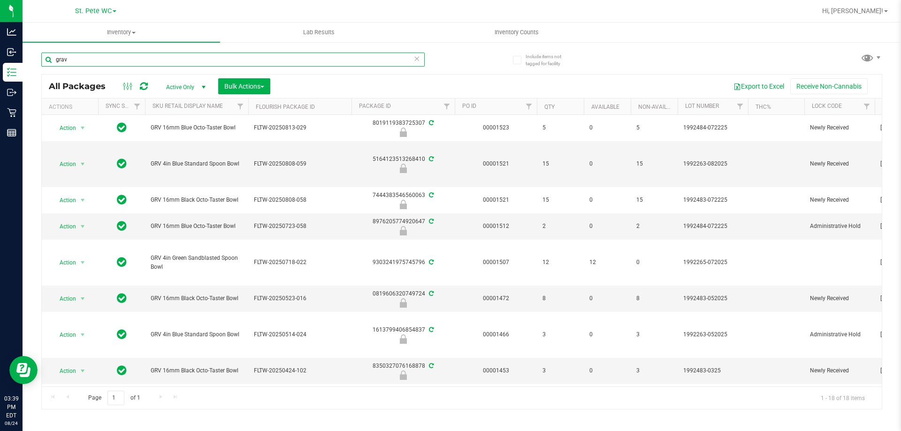
click at [118, 60] on input "grav" at bounding box center [232, 60] width 383 height 14
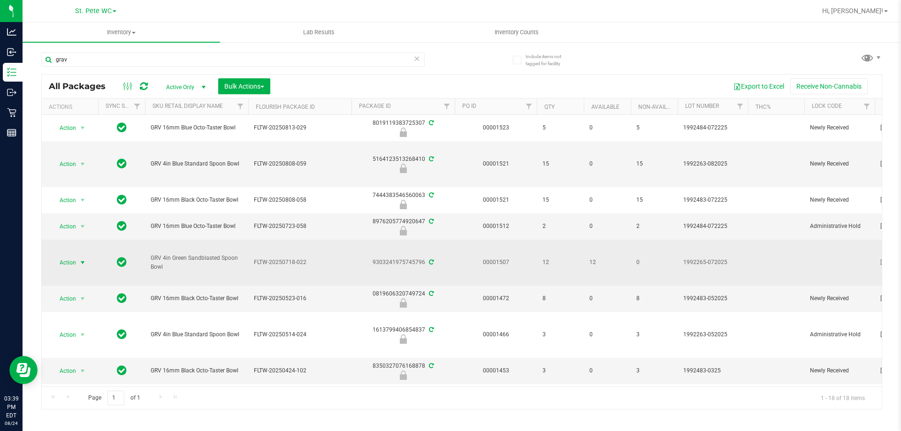
click at [74, 267] on span "Action" at bounding box center [63, 262] width 25 height 13
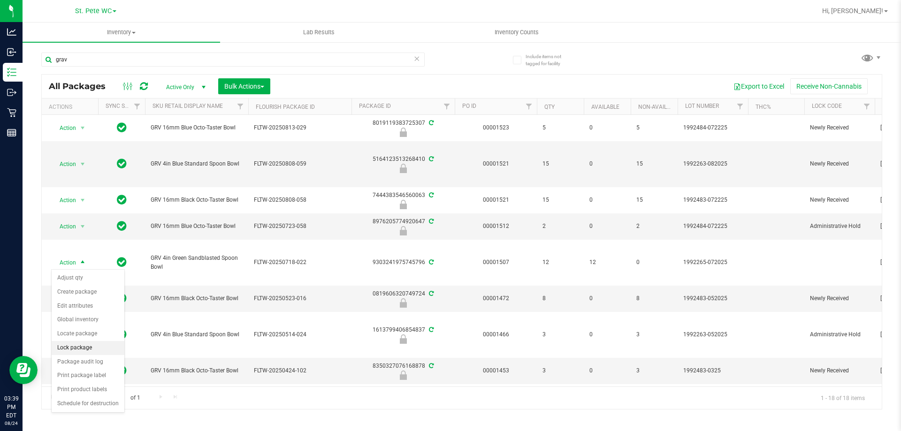
click at [83, 347] on li "Lock package" at bounding box center [88, 348] width 73 height 14
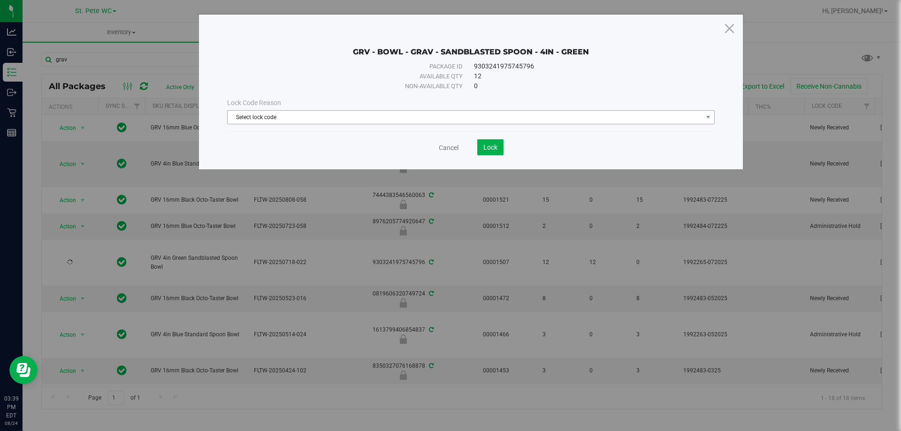
click at [292, 124] on span "Select lock code" at bounding box center [471, 117] width 488 height 14
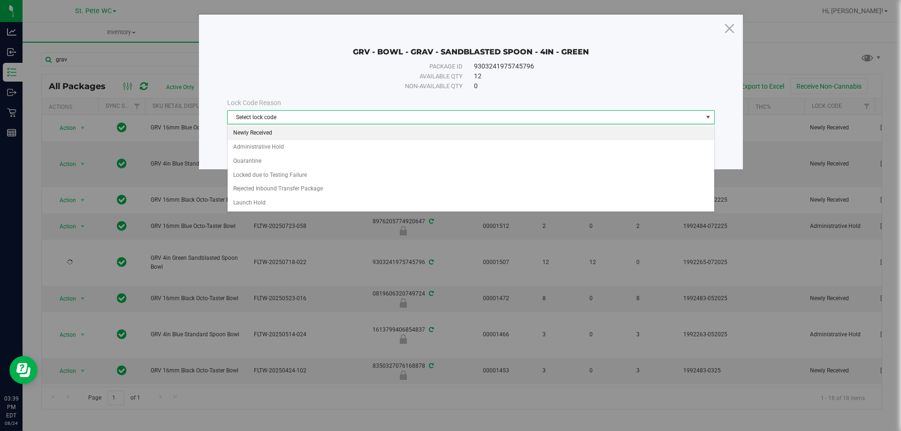
click at [283, 133] on li "Newly Received" at bounding box center [471, 133] width 487 height 14
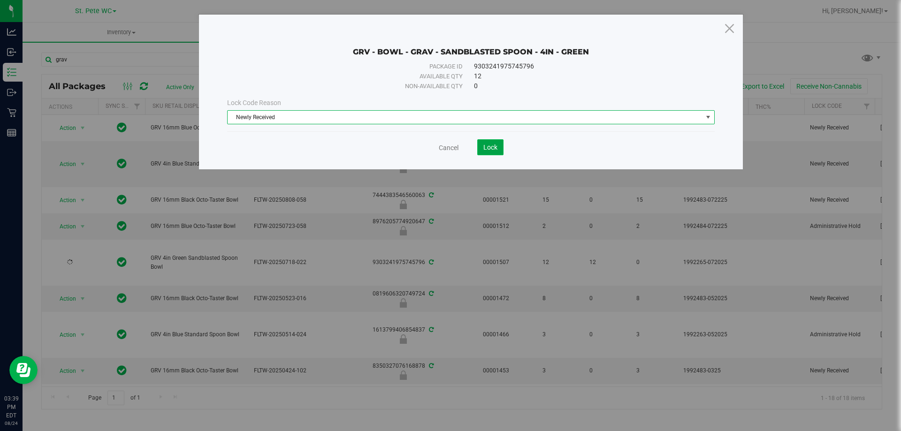
click at [496, 152] on button "Lock" at bounding box center [490, 147] width 26 height 16
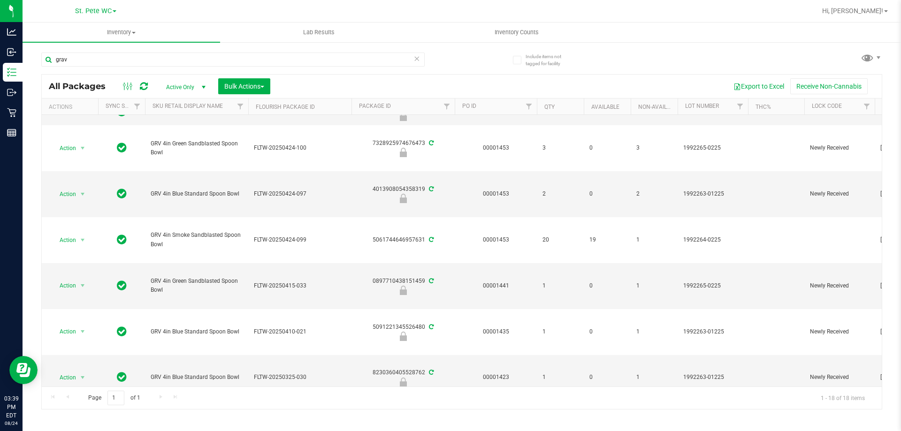
scroll to position [282, 0]
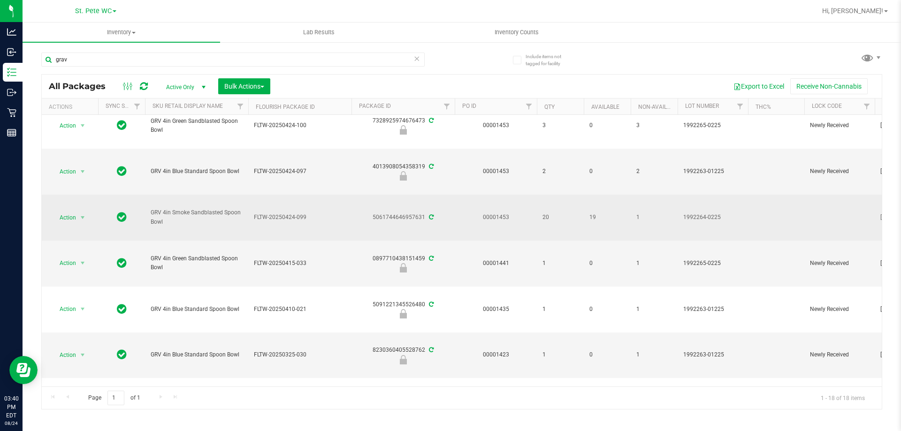
click at [94, 237] on td "Action Action Adjust qty Create package Edit attributes Global inventory Locate…" at bounding box center [70, 218] width 56 height 46
click at [69, 215] on span "Action" at bounding box center [63, 217] width 25 height 13
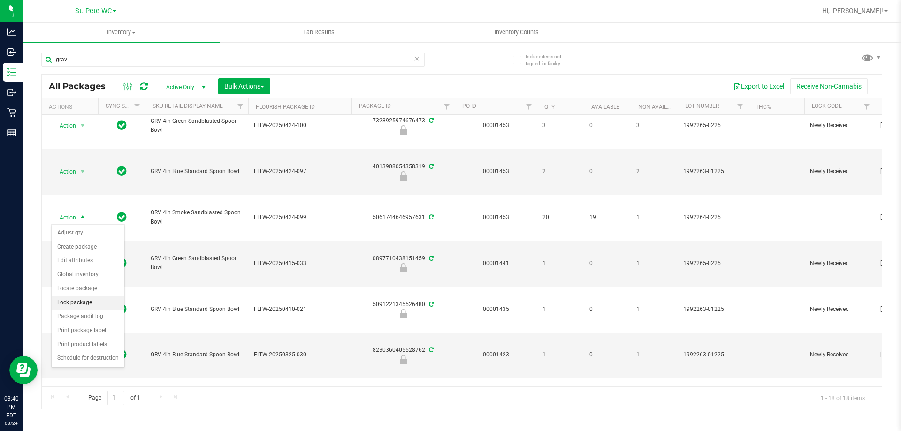
click at [71, 297] on li "Lock package" at bounding box center [88, 303] width 73 height 14
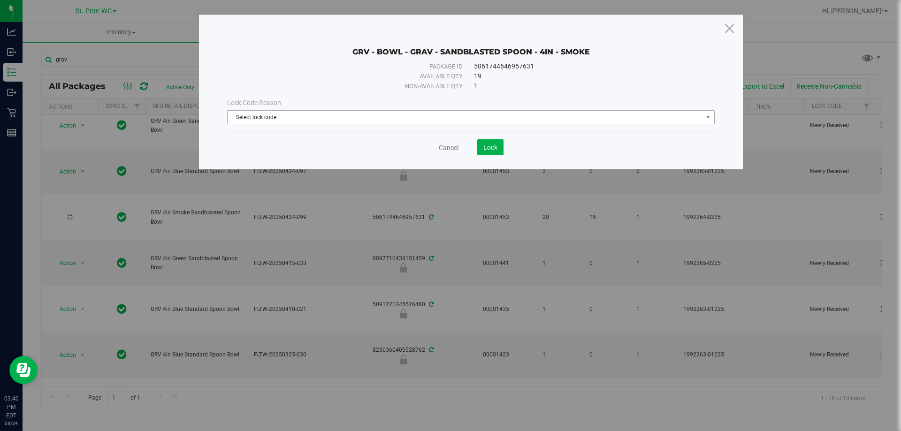
click at [329, 120] on span "Select lock code" at bounding box center [465, 117] width 475 height 13
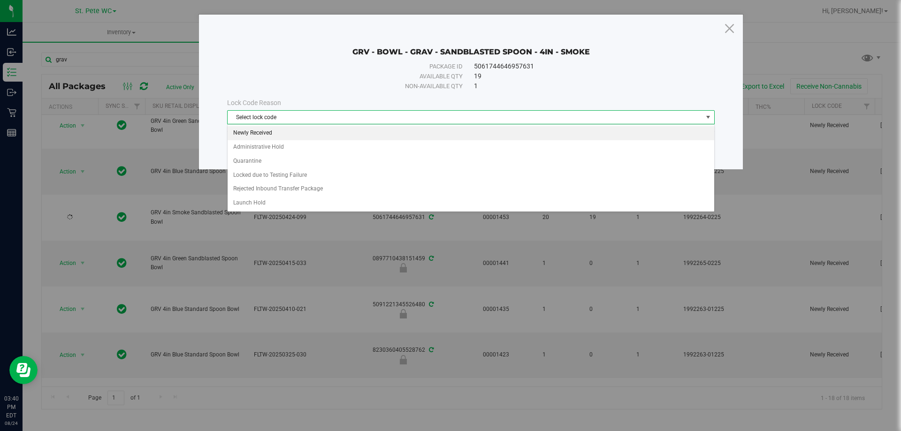
click at [297, 130] on li "Newly Received" at bounding box center [471, 133] width 487 height 14
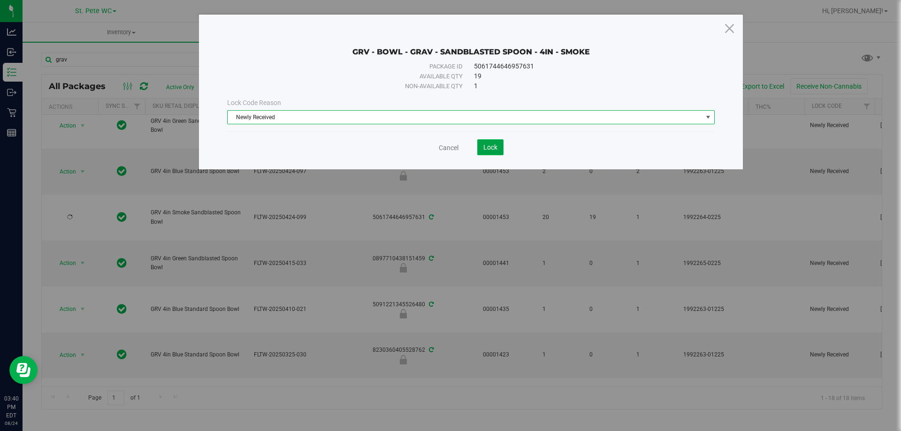
click at [486, 154] on button "Lock" at bounding box center [490, 147] width 26 height 16
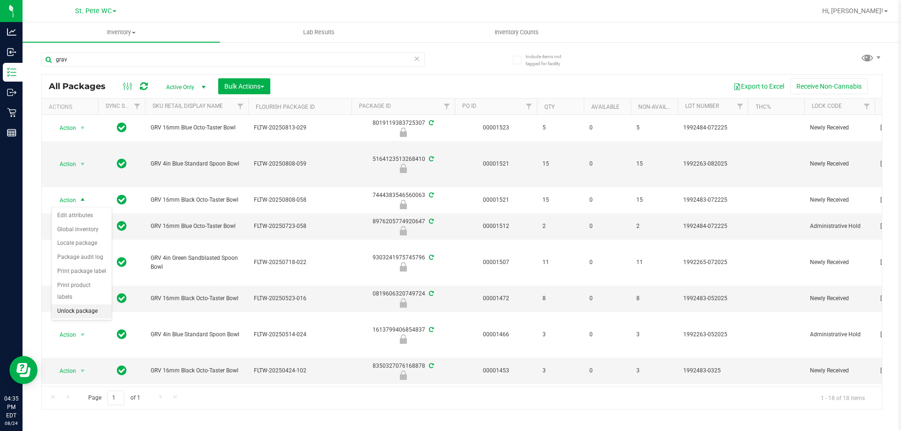
click at [77, 305] on li "Unlock package" at bounding box center [82, 312] width 60 height 14
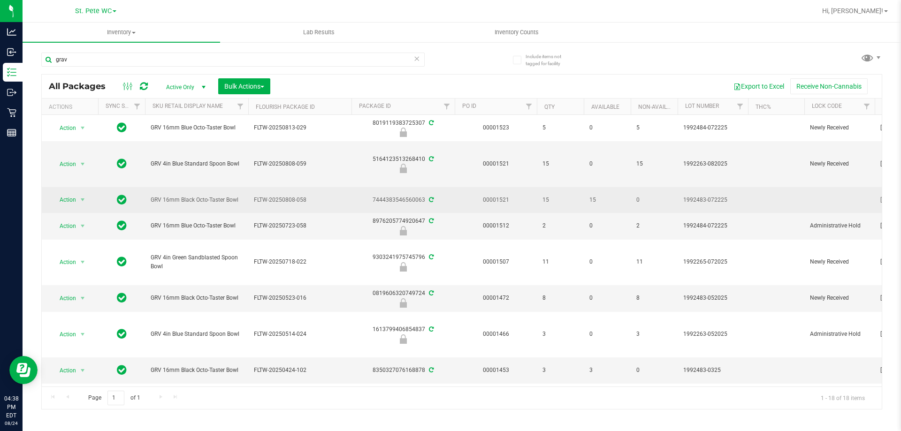
click at [221, 198] on span "GRV 16mm Black Octo-Taster Bowl" at bounding box center [197, 200] width 92 height 9
copy tr "GRV 16mm Black Octo-Taster Bowl"
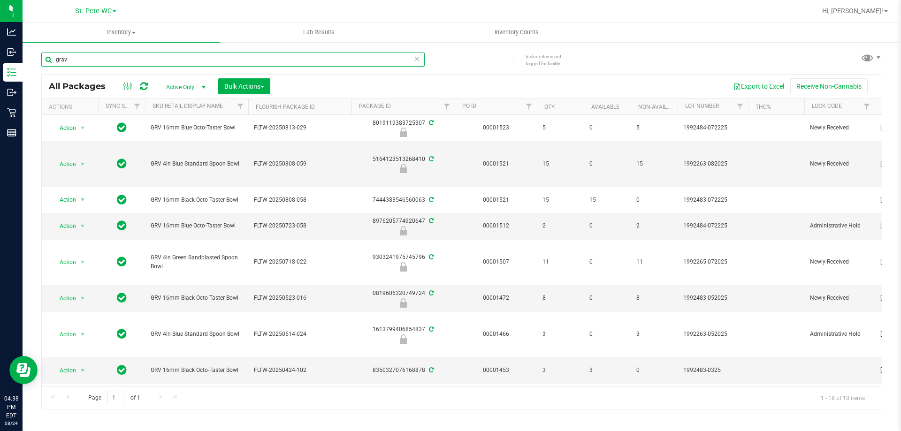
click at [149, 59] on input "grav" at bounding box center [232, 60] width 383 height 14
paste input "GRV 16mm Black Octo-Taster Bowl"
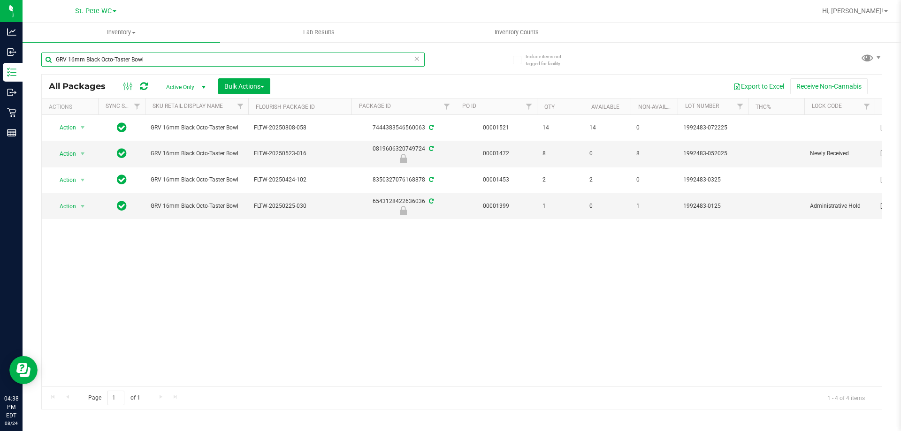
drag, startPoint x: 163, startPoint y: 59, endPoint x: 184, endPoint y: 56, distance: 21.3
click at [184, 56] on input "GRV 16mm Black Octo-Taster Bowl" at bounding box center [232, 60] width 383 height 14
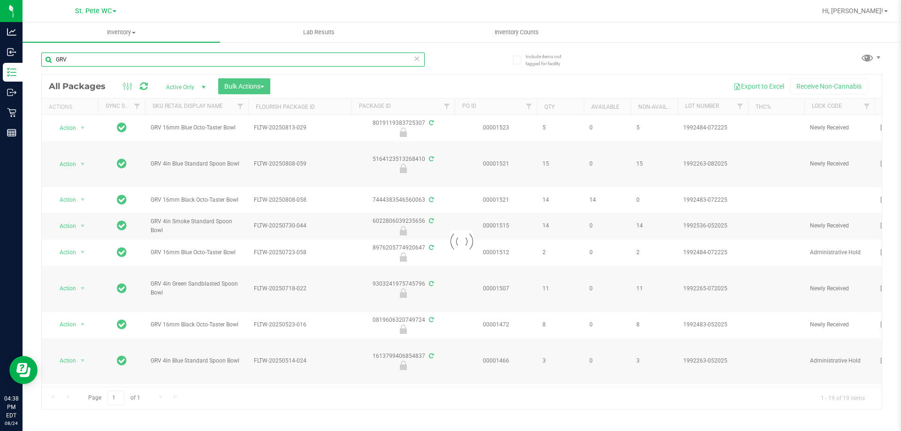
type input "GRV"
click at [257, 89] on span "Bulk Actions" at bounding box center [244, 87] width 40 height 8
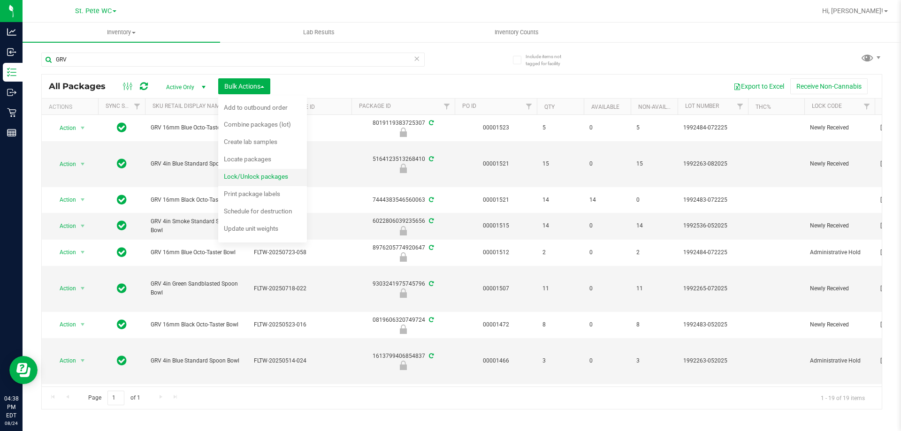
click at [253, 175] on span "Lock/Unlock packages" at bounding box center [256, 177] width 64 height 8
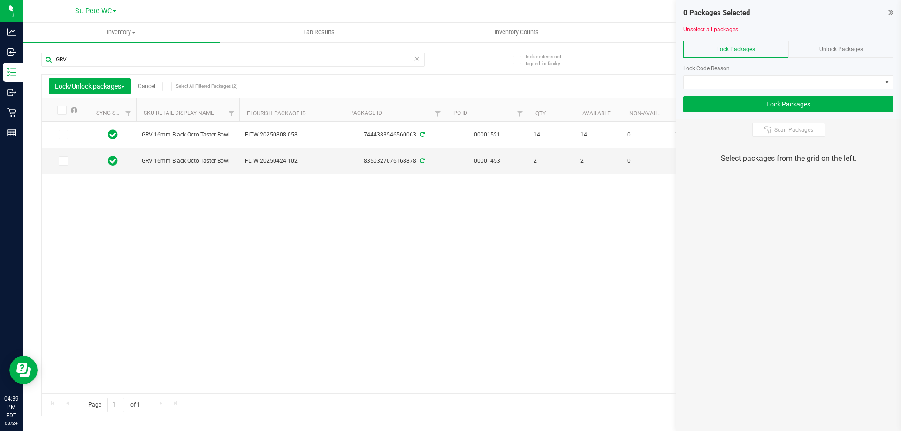
click at [202, 90] on label "Select All Filtered Packages (2)" at bounding box center [192, 86] width 61 height 9
click at [0, 0] on input "Select All Filtered Packages (2)" at bounding box center [0, 0] width 0 height 0
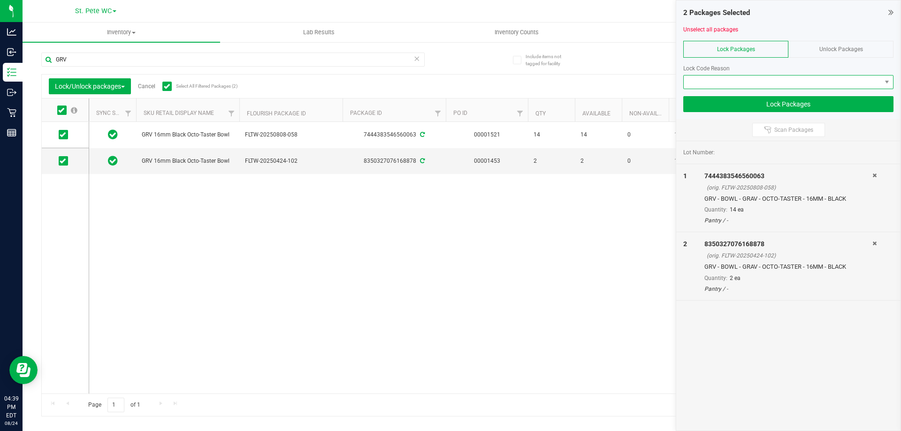
click at [721, 85] on span at bounding box center [783, 82] width 198 height 13
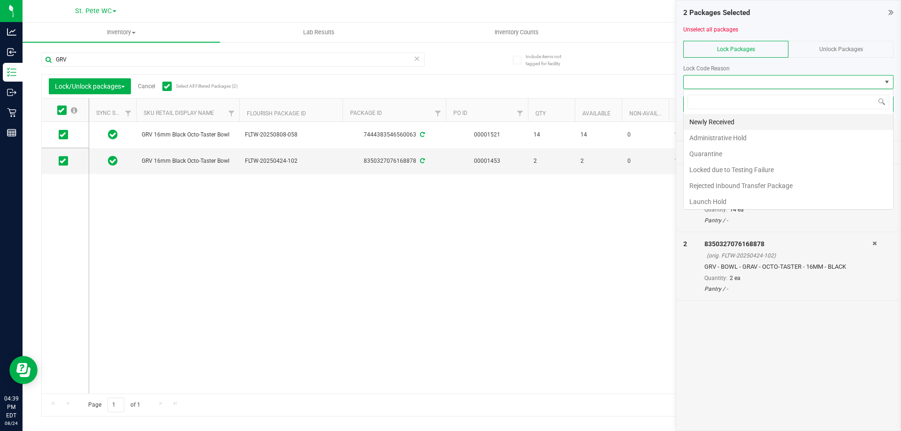
scroll to position [14, 210]
click at [722, 116] on li "Newly Received" at bounding box center [788, 122] width 209 height 16
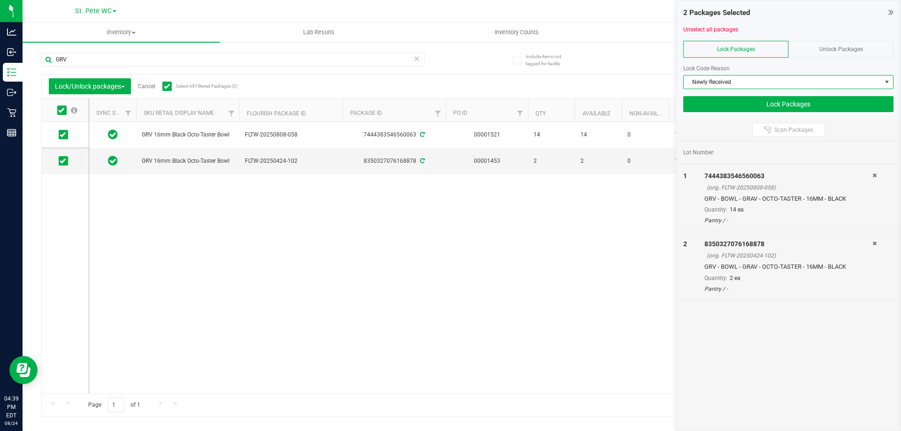
click at [718, 113] on div "2 Packages Selected Unselect all packages Lock Packages Unlock Packages Lock Co…" at bounding box center [788, 59] width 224 height 119
click at [716, 104] on button "Lock Packages" at bounding box center [788, 104] width 210 height 16
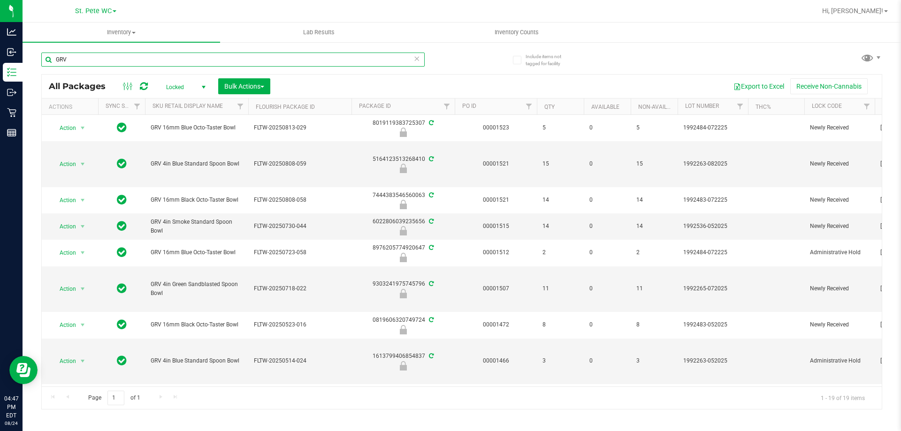
click at [106, 61] on input "GRV" at bounding box center [232, 60] width 383 height 14
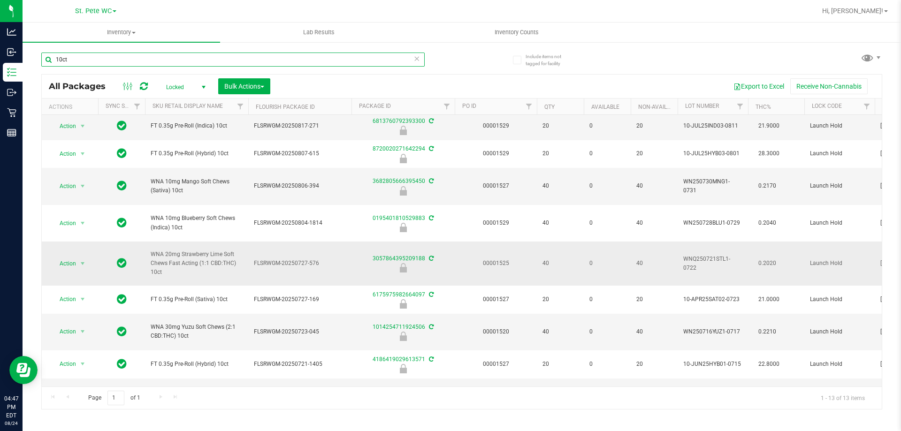
scroll to position [47, 0]
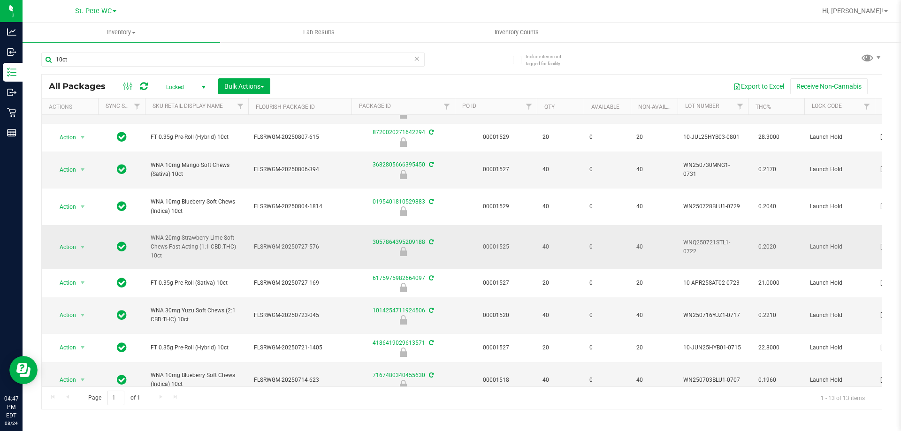
click at [192, 284] on span "FT 0.35g Pre-Roll (Sativa) 10ct" at bounding box center [197, 283] width 92 height 9
copy tr "FT 0.35g Pre-Roll (Sativa) 10ct"
click at [116, 66] on input "10ct" at bounding box center [232, 60] width 383 height 14
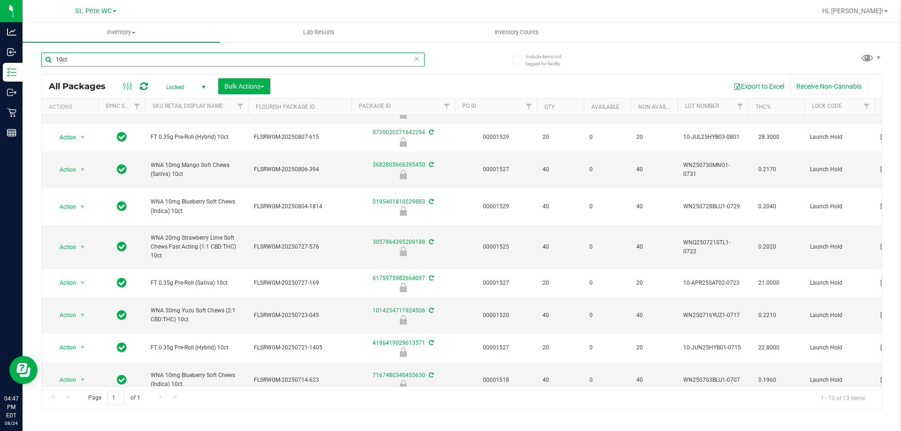
click at [116, 66] on input "10ct" at bounding box center [232, 60] width 383 height 14
paste input "FT 0.35g Pre-Roll (Sativa)"
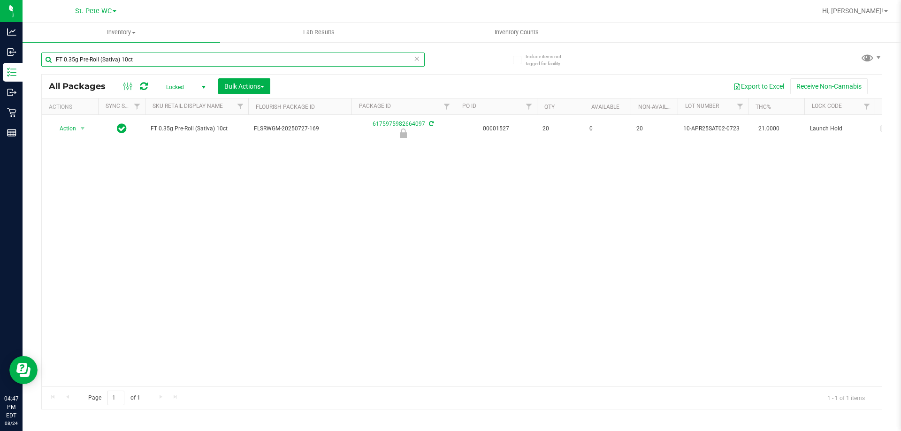
type input "FT 0.35g Pre-Roll (Sativa) 10ct"
click at [190, 87] on span "Locked" at bounding box center [184, 87] width 52 height 13
click at [197, 105] on li "Active Only" at bounding box center [183, 102] width 51 height 14
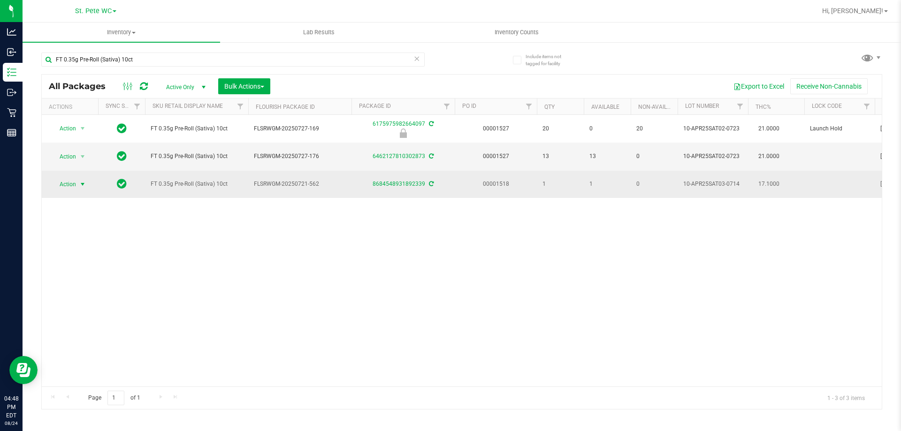
click at [74, 180] on span "Action" at bounding box center [63, 184] width 25 height 13
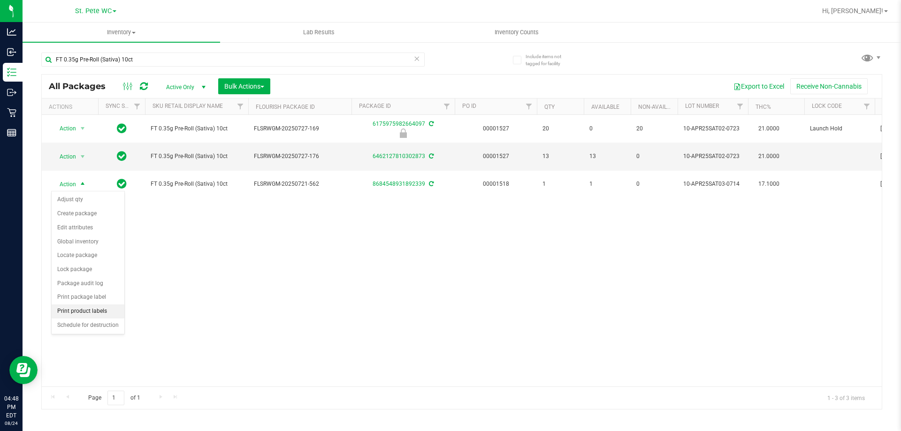
click at [101, 306] on li "Print product labels" at bounding box center [88, 312] width 73 height 14
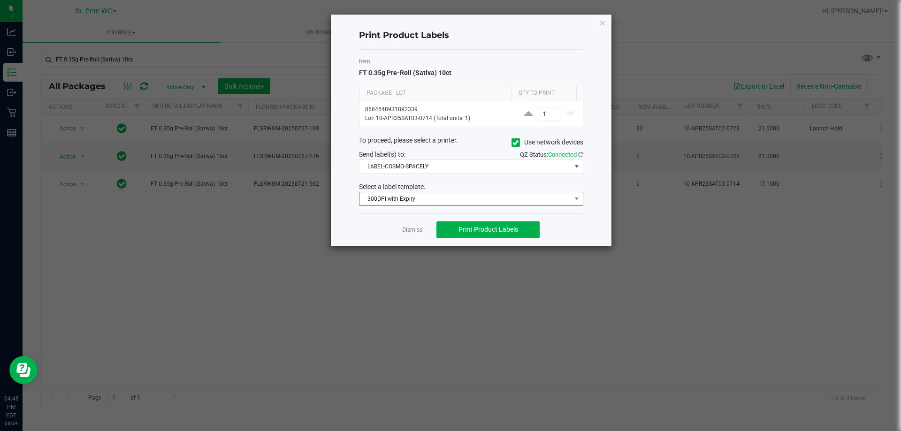
click at [432, 192] on span "300DPI with Expiry" at bounding box center [466, 198] width 212 height 13
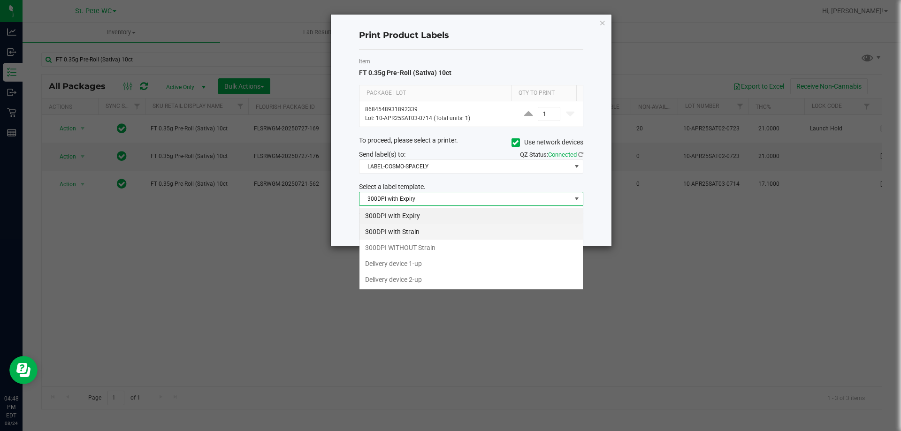
scroll to position [14, 224]
click at [419, 228] on li "300DPI with Strain" at bounding box center [471, 232] width 223 height 16
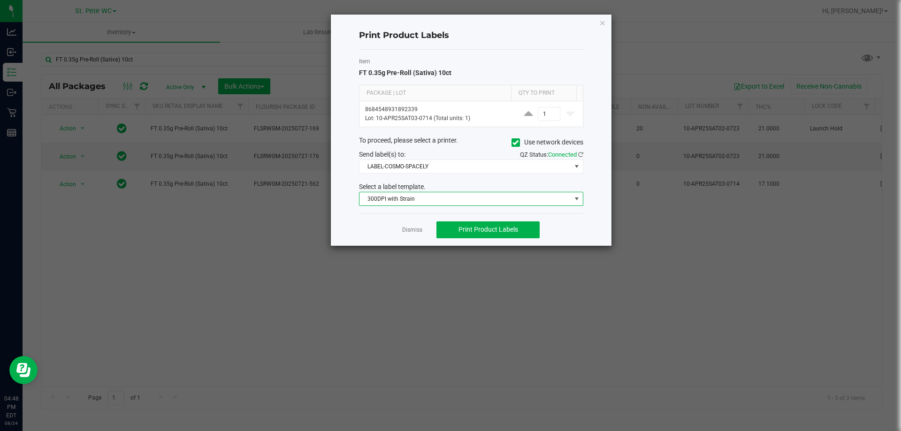
click at [398, 226] on div "Dismiss Print Product Labels" at bounding box center [471, 230] width 224 height 32
click at [484, 238] on button "Print Product Labels" at bounding box center [487, 230] width 103 height 17
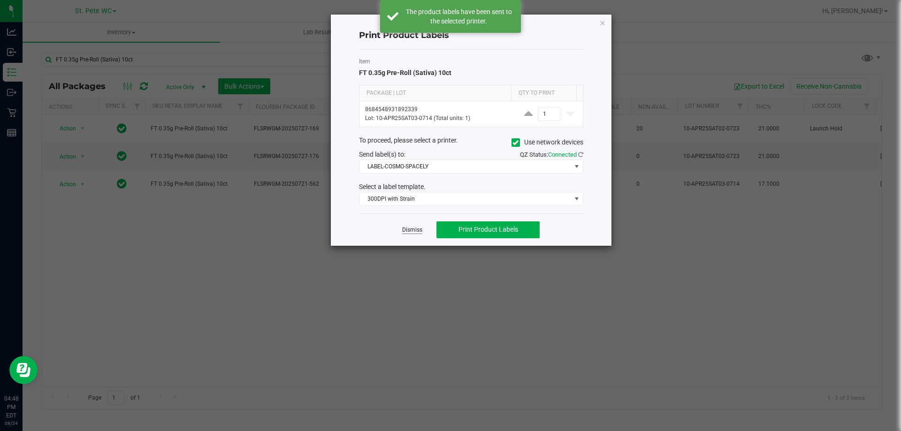
click at [419, 230] on link "Dismiss" at bounding box center [412, 230] width 20 height 8
